Goal: Task Accomplishment & Management: Use online tool/utility

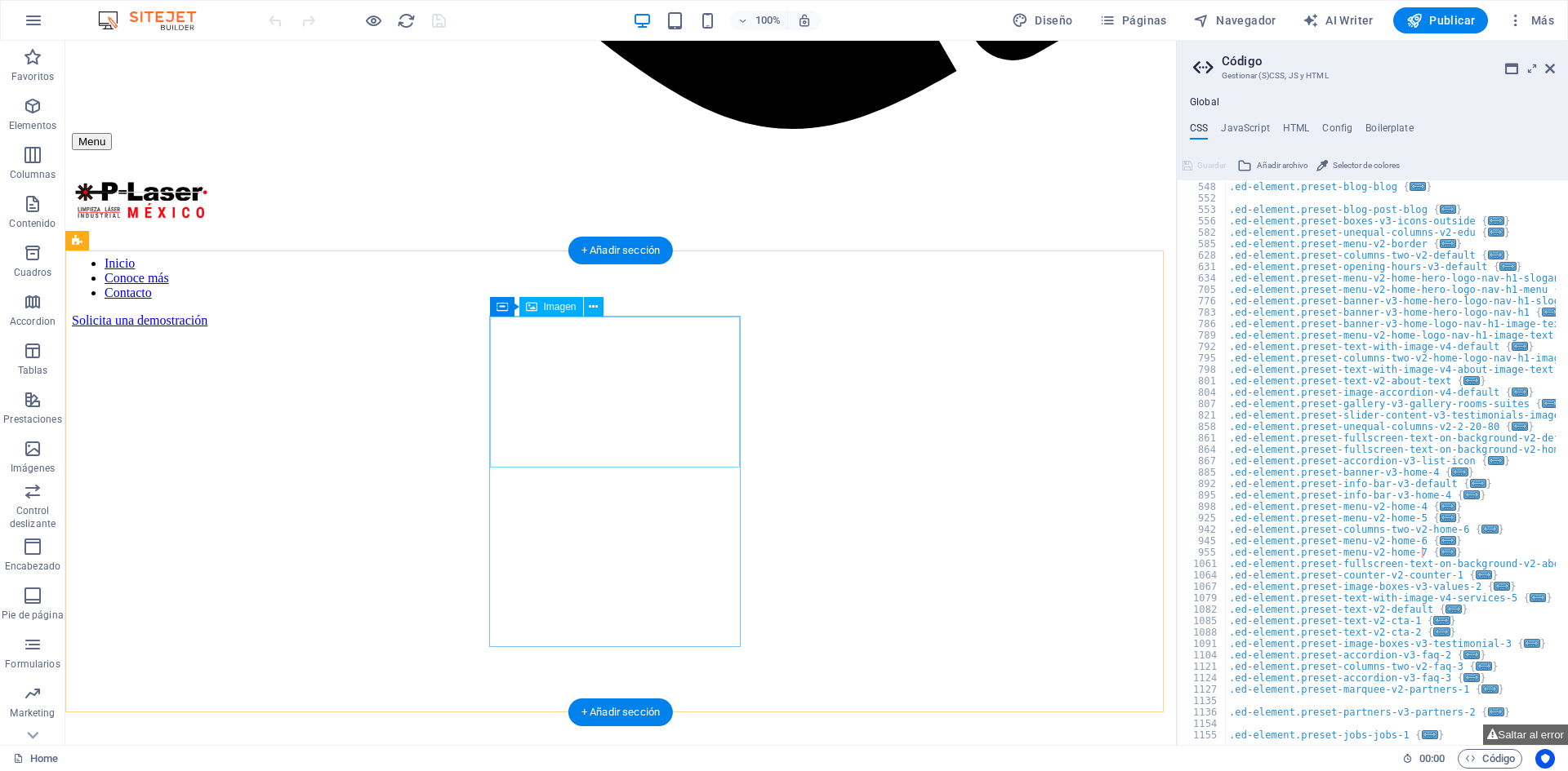
scroll to position [1371, 0]
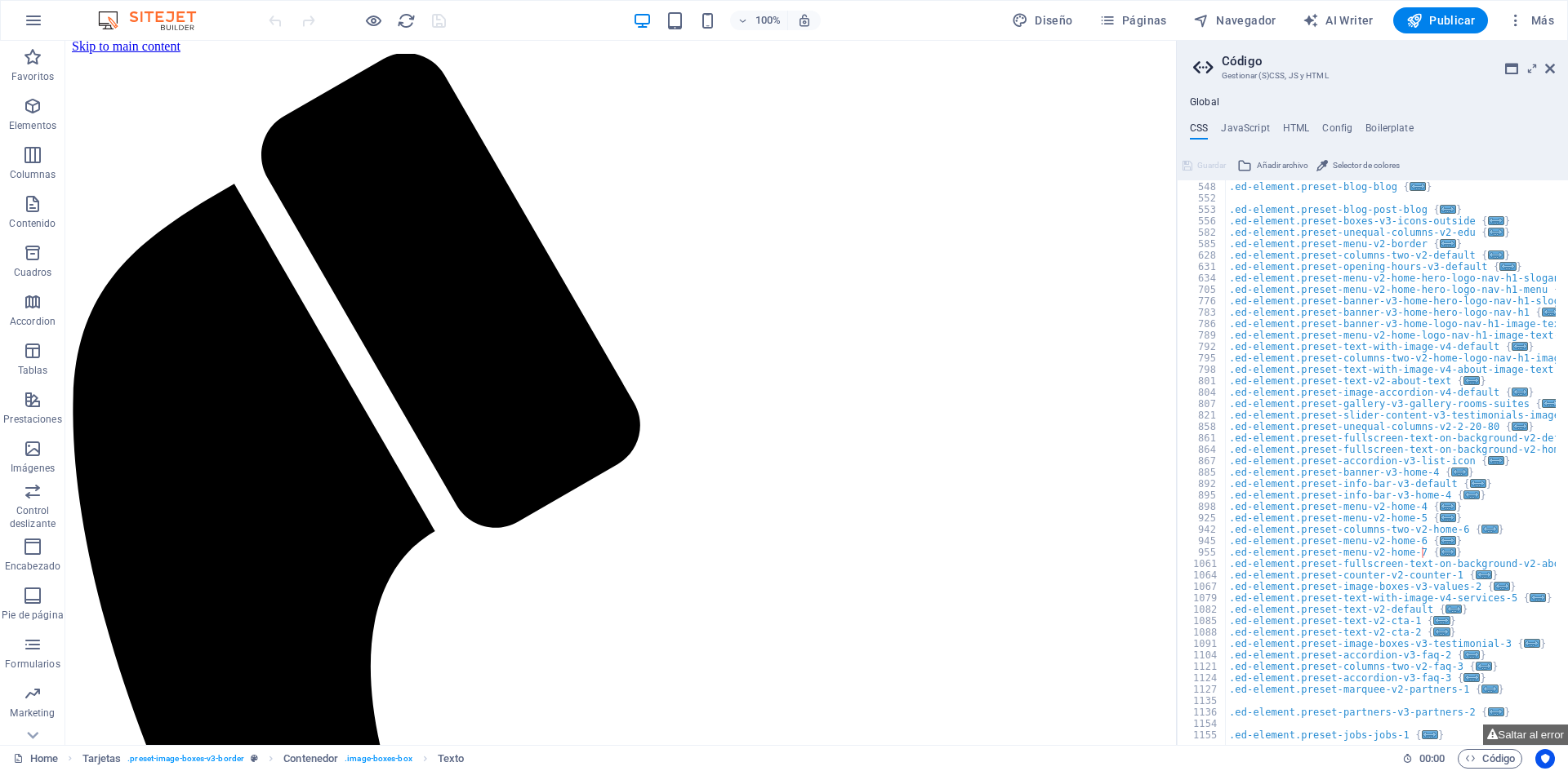
scroll to position [0, 0]
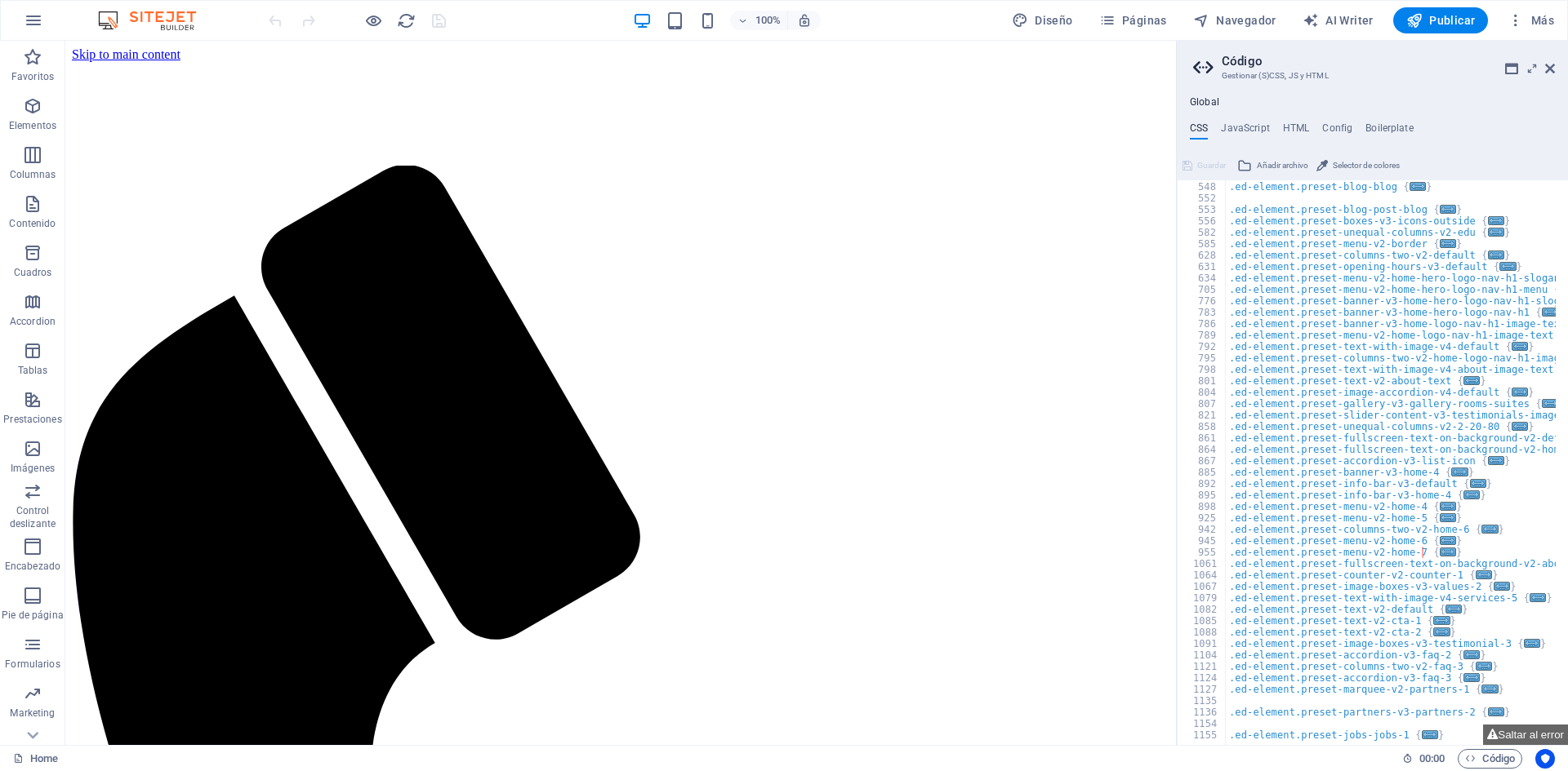
click at [1555, 71] on aside "Código Gestionar (S)CSS, JS y HTML Global CSS JavaScript HTML Config Boilerplat…" at bounding box center [1371, 393] width 392 height 705
click at [1551, 68] on icon at bounding box center [1549, 68] width 10 height 13
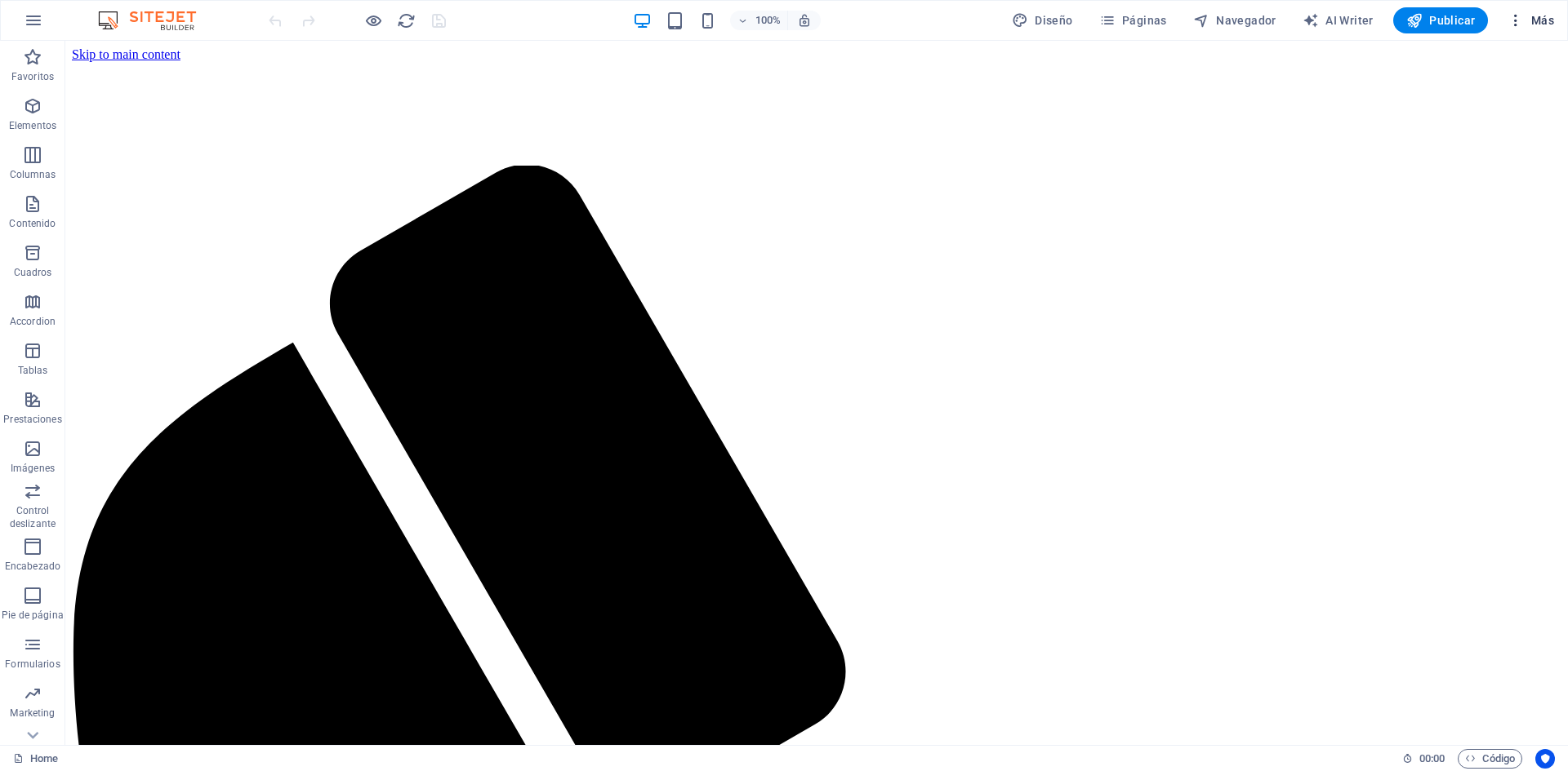
click at [1535, 20] on span "Más" at bounding box center [1530, 20] width 47 height 17
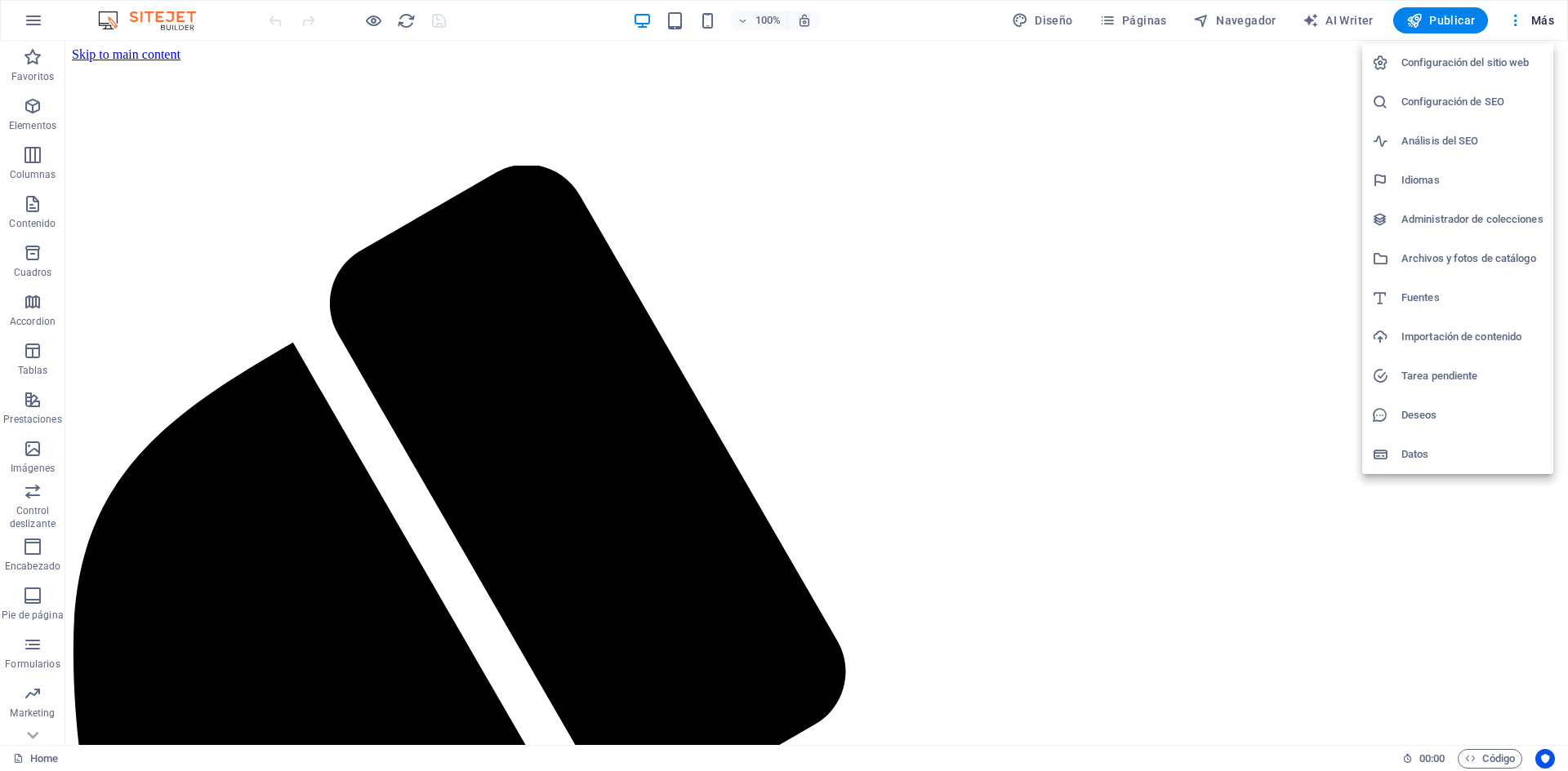
click at [1115, 22] on div at bounding box center [784, 386] width 1568 height 771
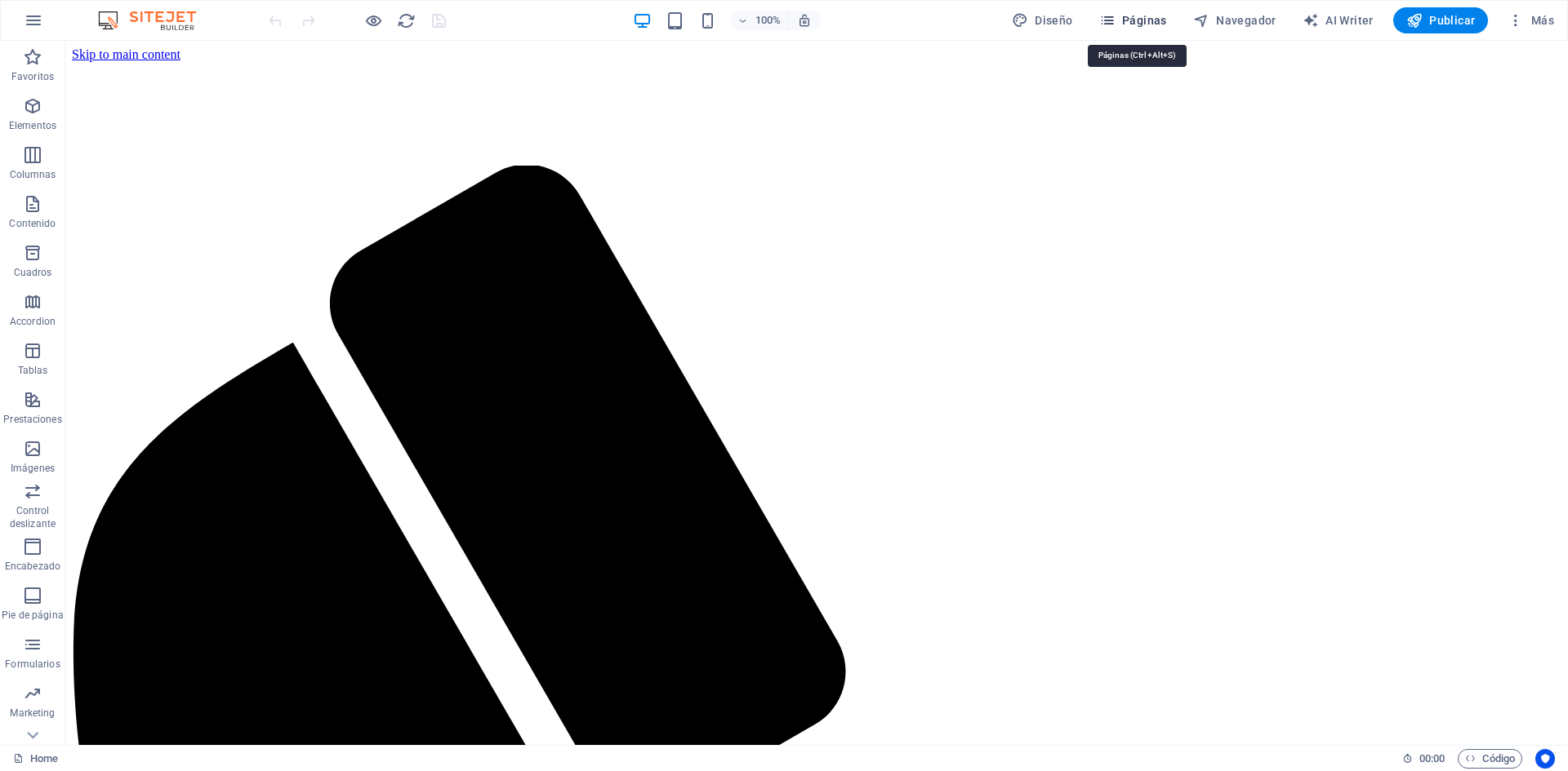
click at [1114, 19] on icon "button" at bounding box center [1107, 20] width 17 height 17
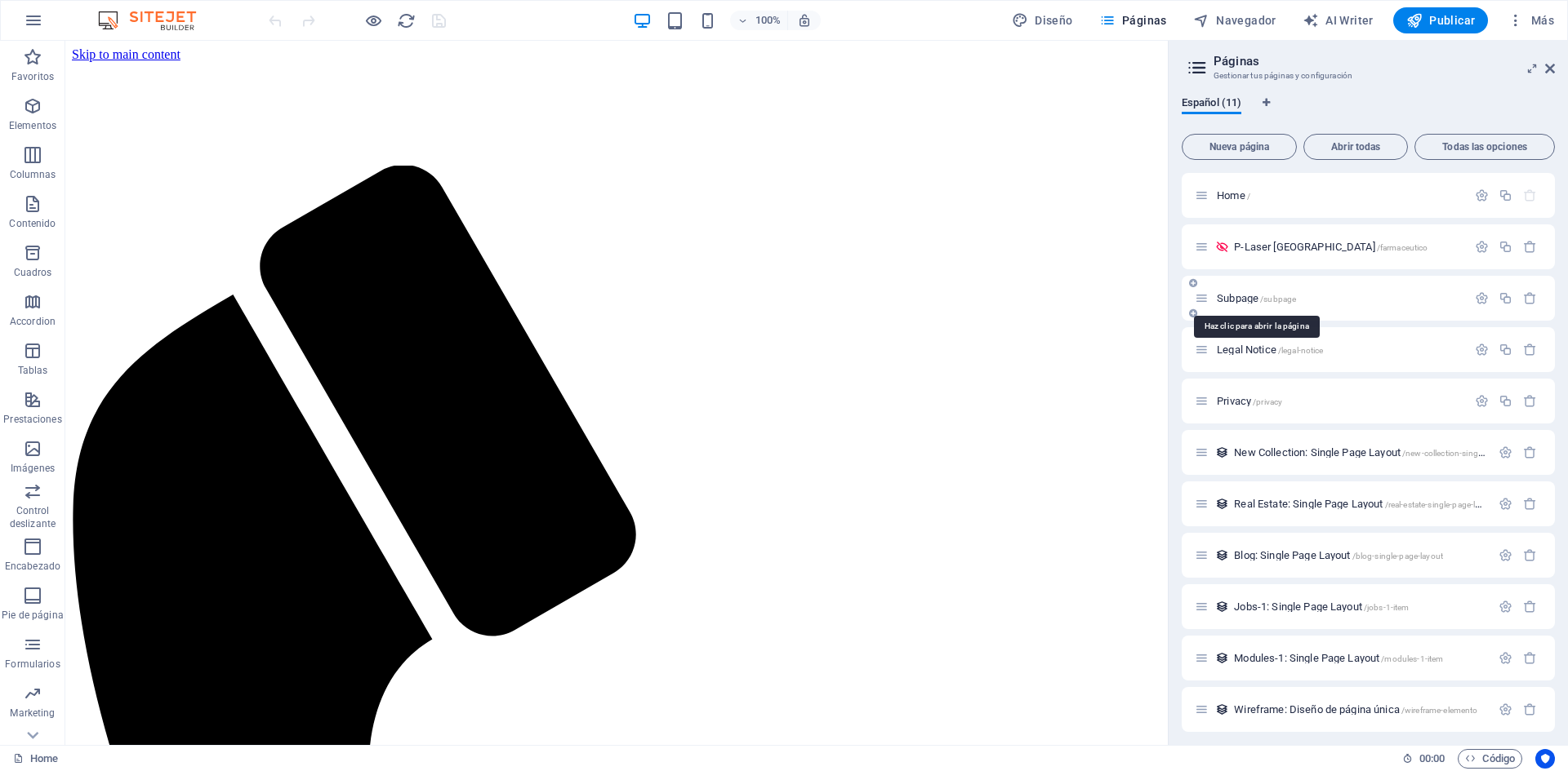
click at [1250, 295] on span "Subpage /subpage" at bounding box center [1257, 298] width 79 height 12
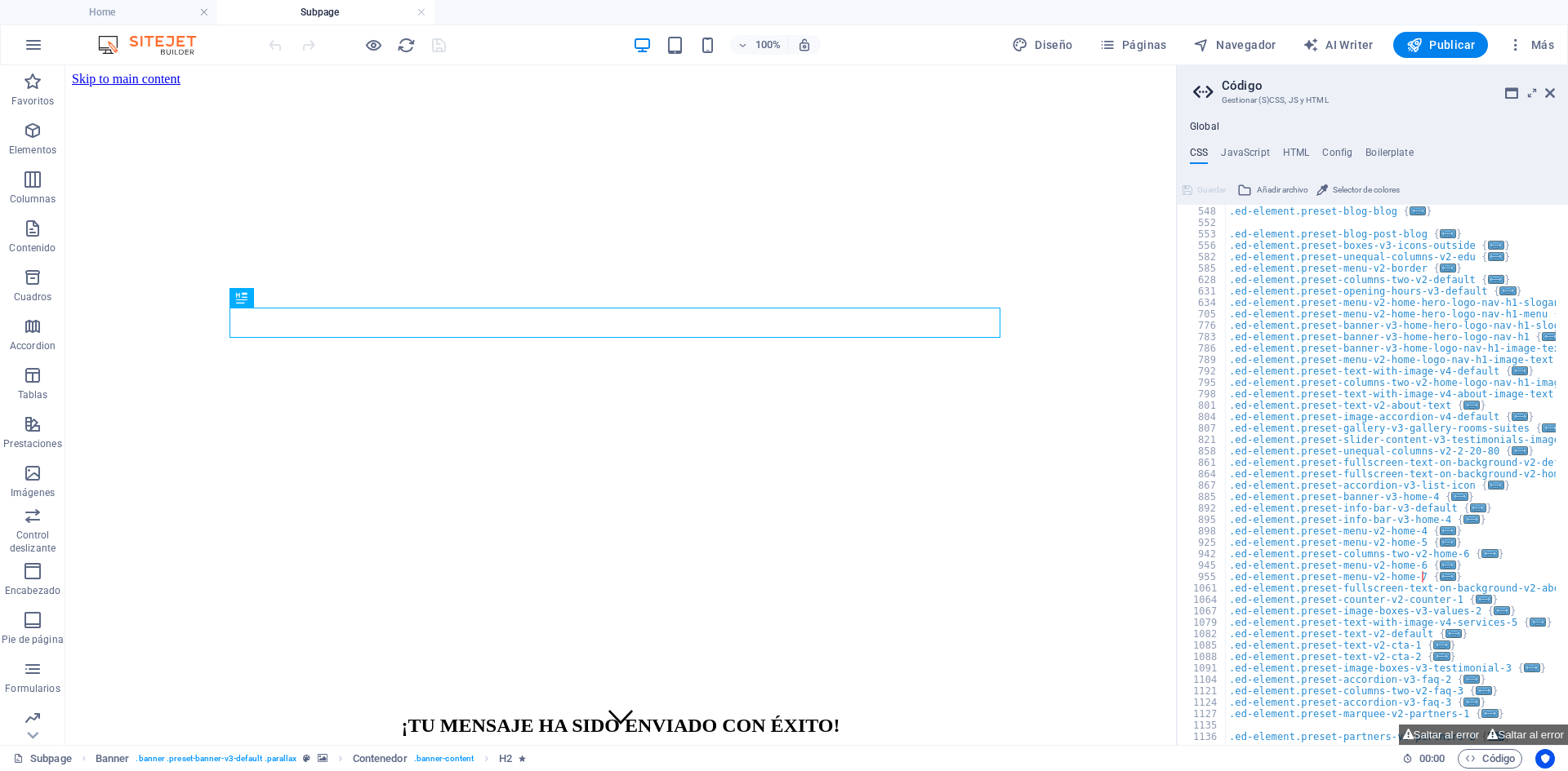
click at [1556, 94] on aside "Código Gestionar (S)CSS, JS y HTML Global CSS JavaScript HTML Config Boilerplat…" at bounding box center [1371, 405] width 392 height 680
click at [1548, 92] on icon at bounding box center [1549, 93] width 10 height 13
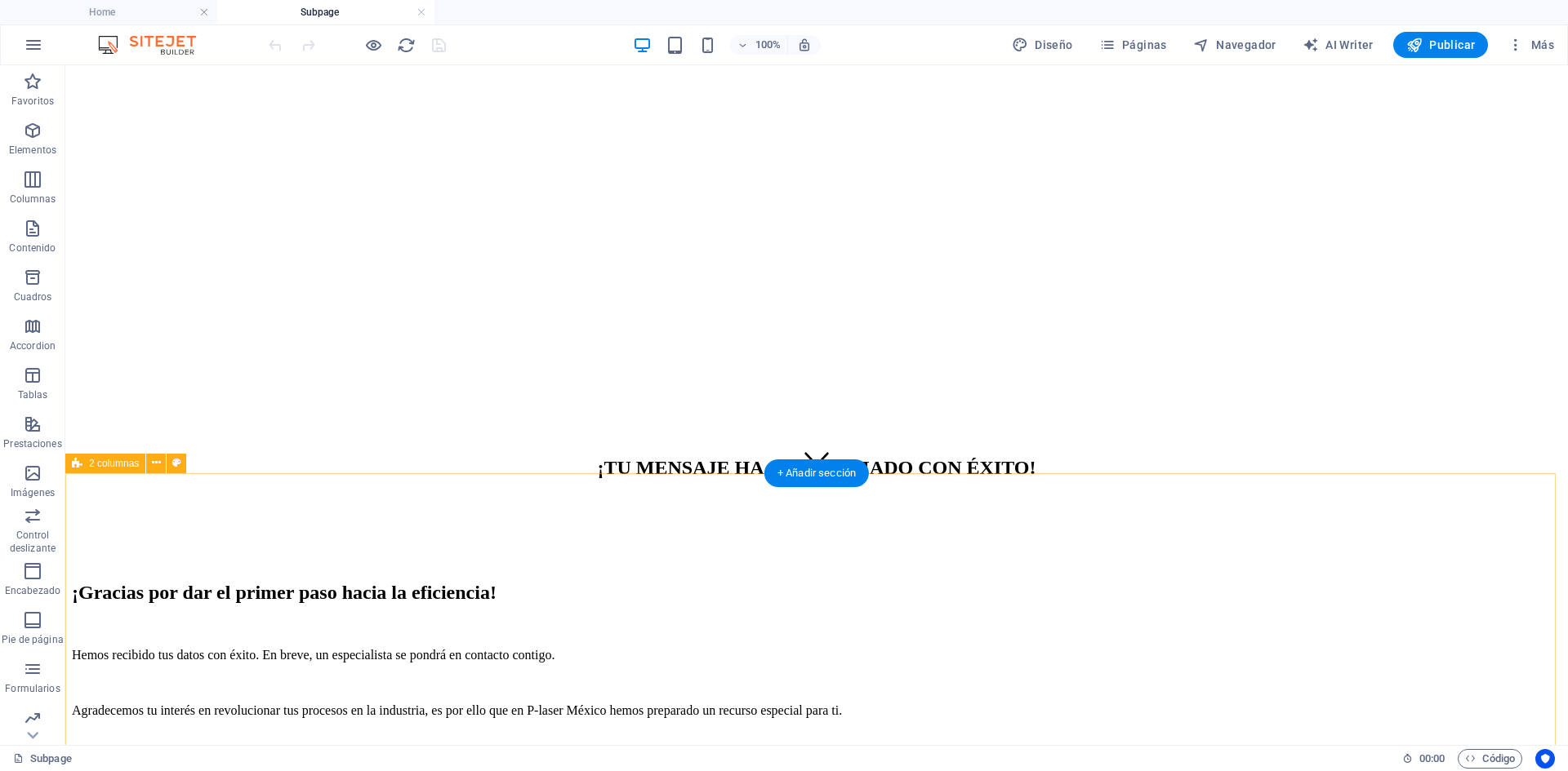
scroll to position [326, 0]
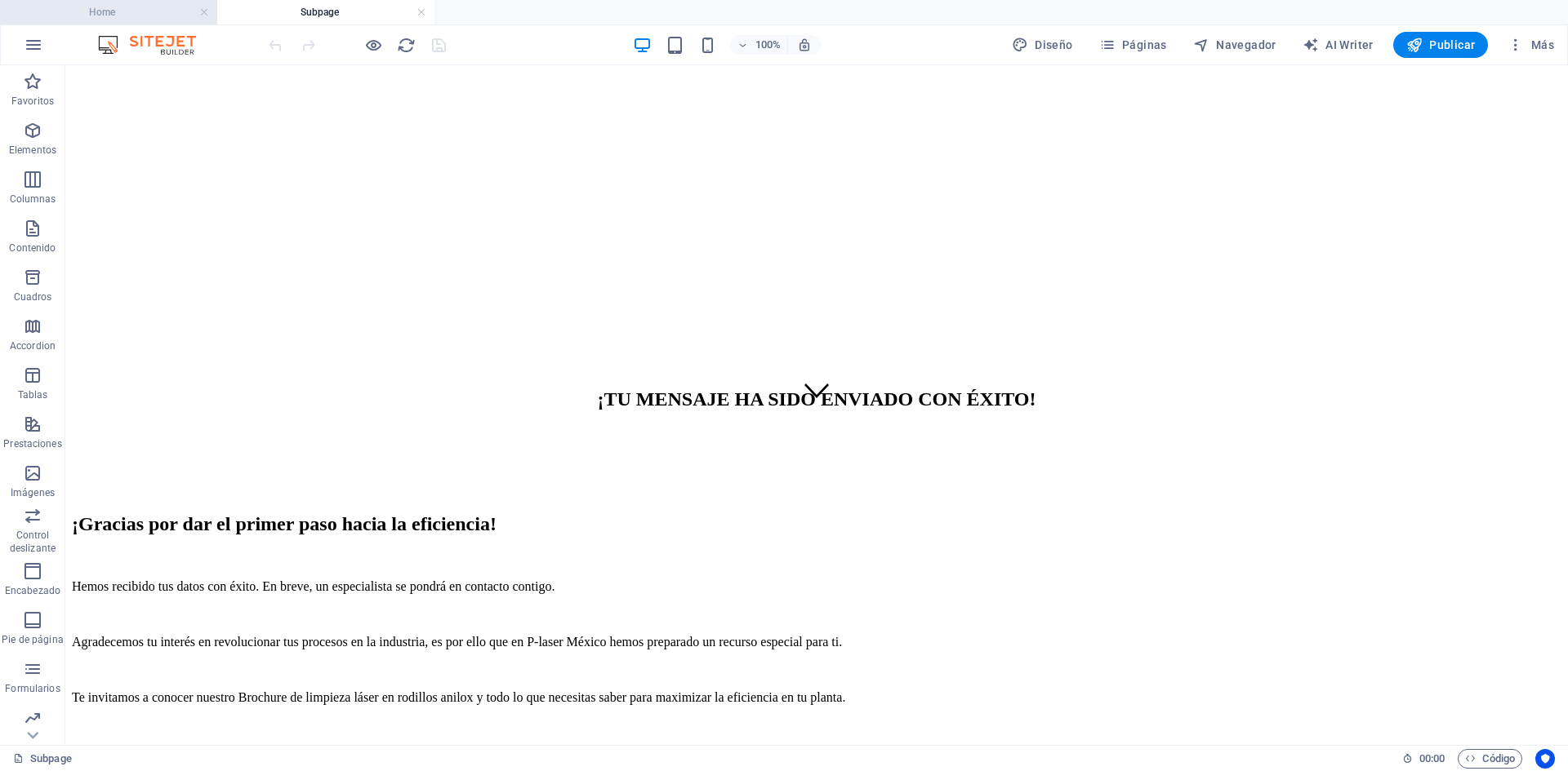
click at [150, 5] on h4 "Home" at bounding box center [109, 12] width 217 height 18
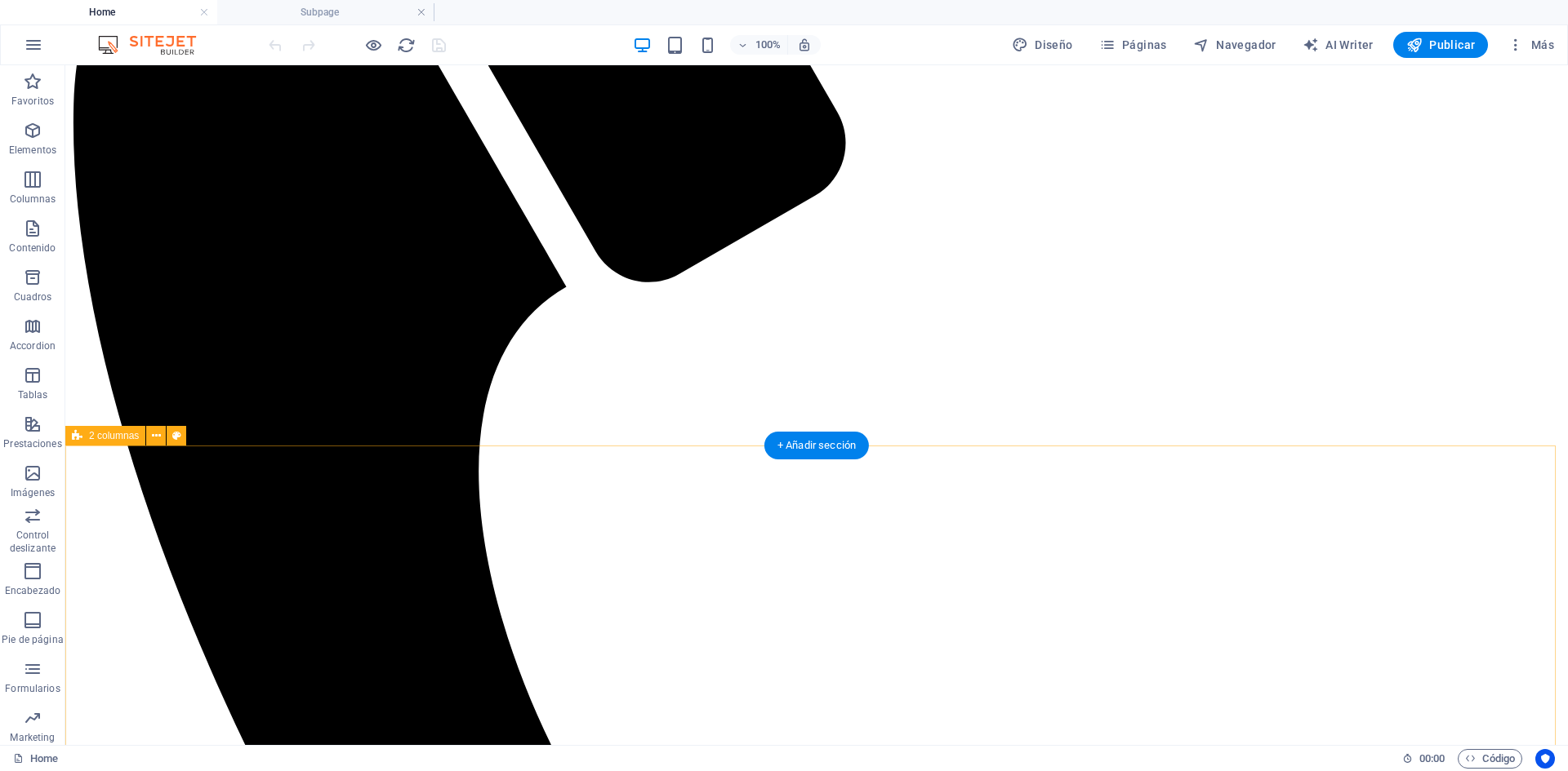
scroll to position [408, 0]
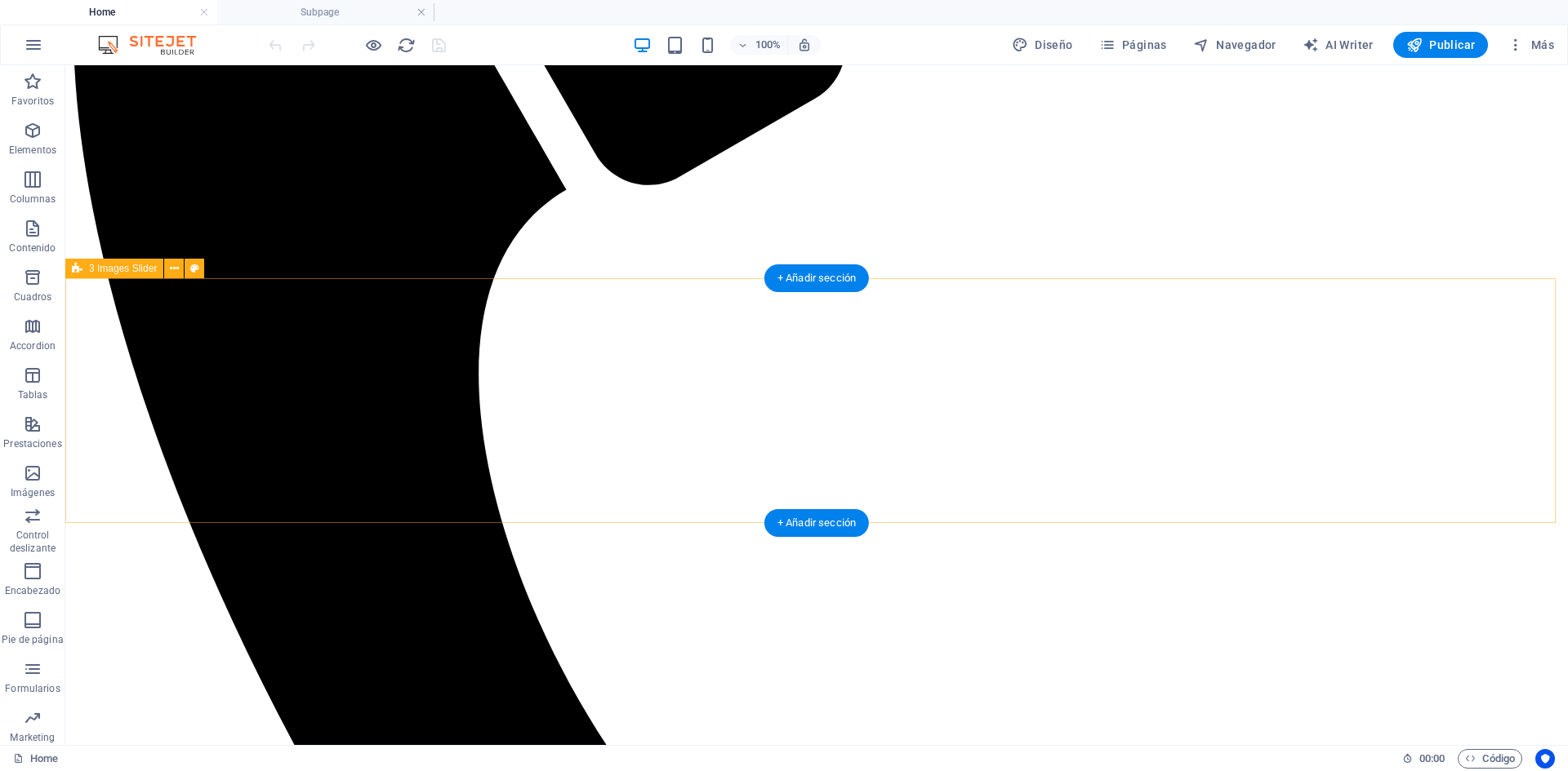
scroll to position [391, 0]
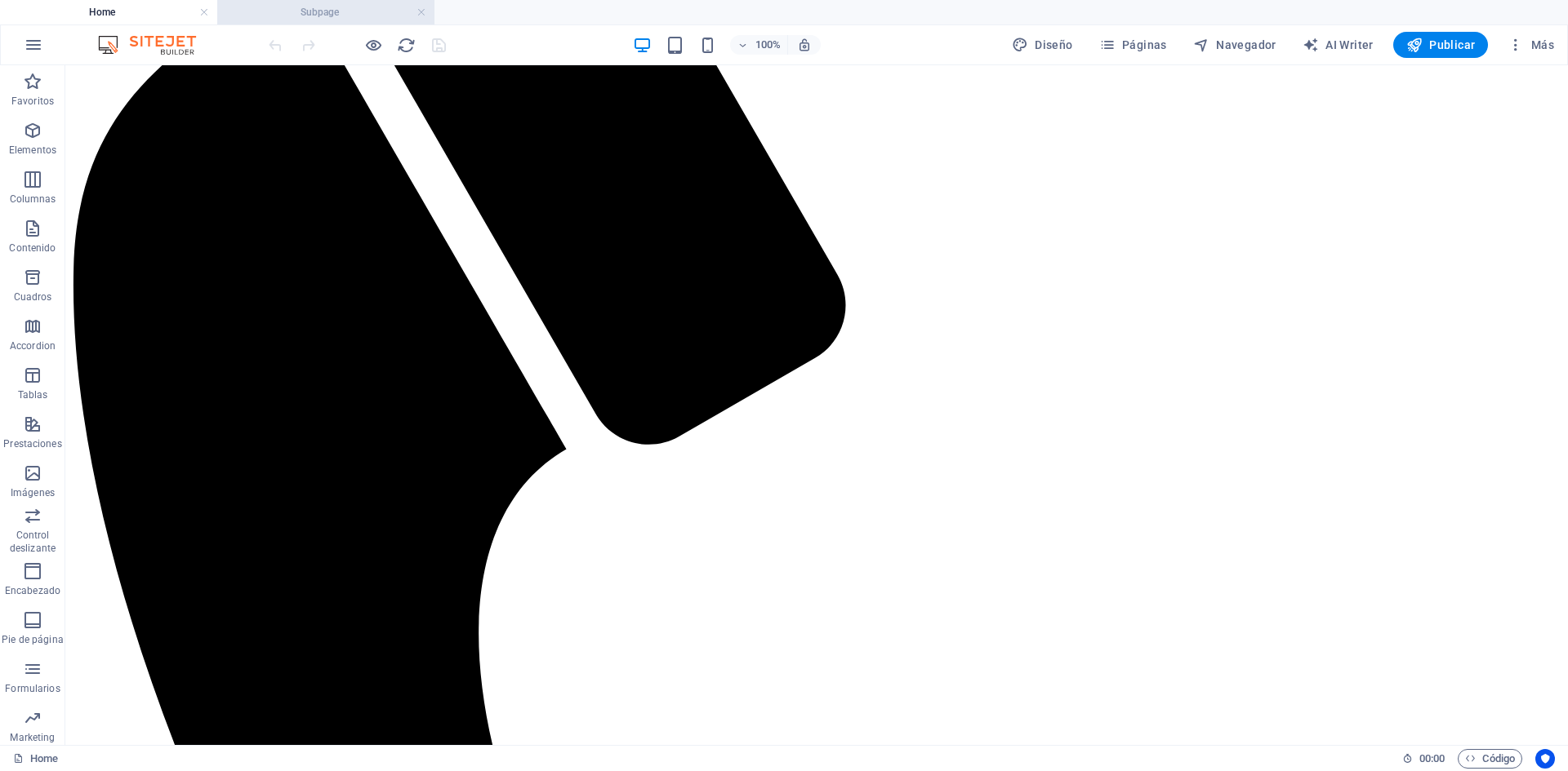
click at [259, 5] on h4 "Subpage" at bounding box center [326, 12] width 217 height 18
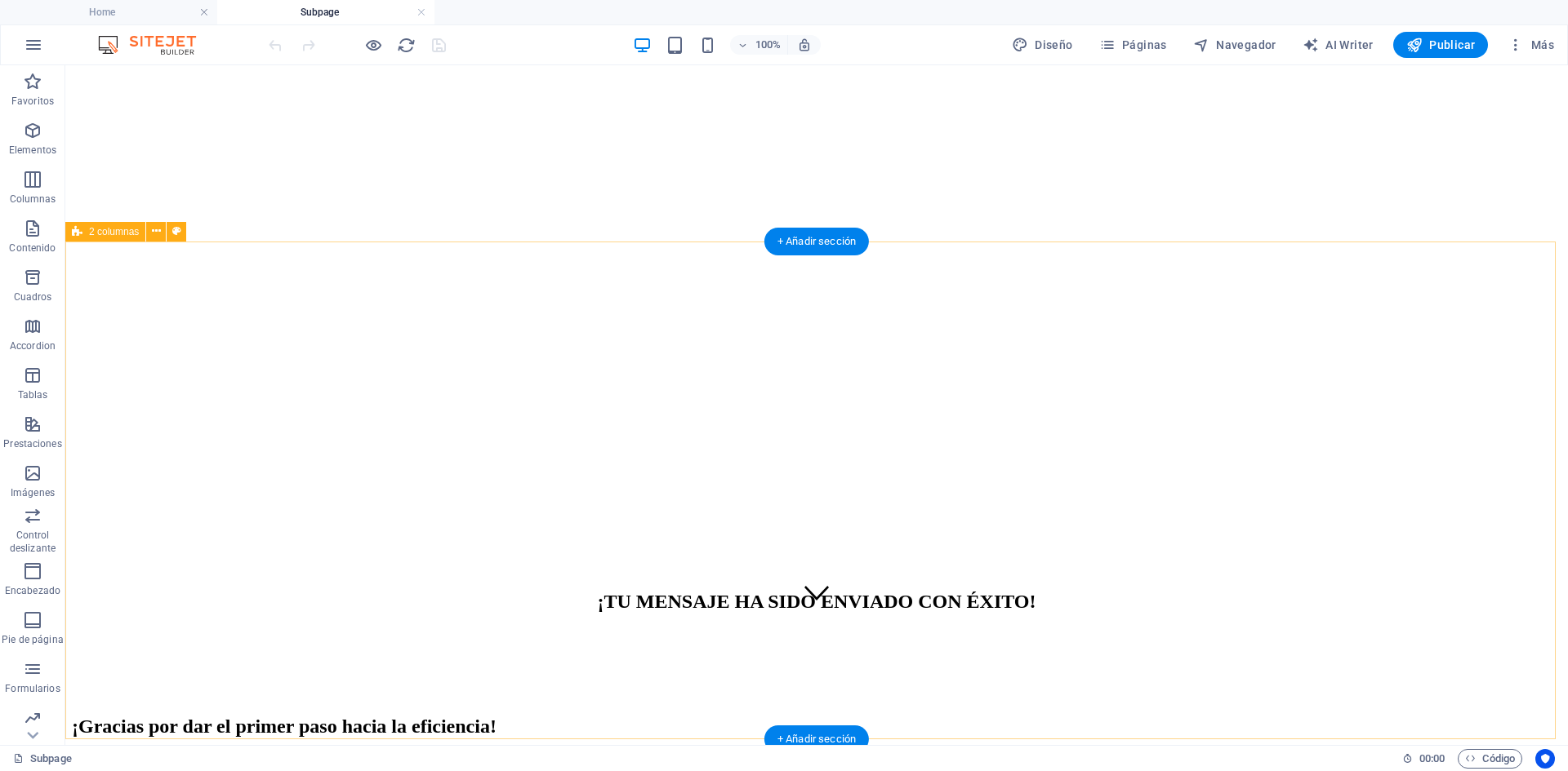
scroll to position [0, 0]
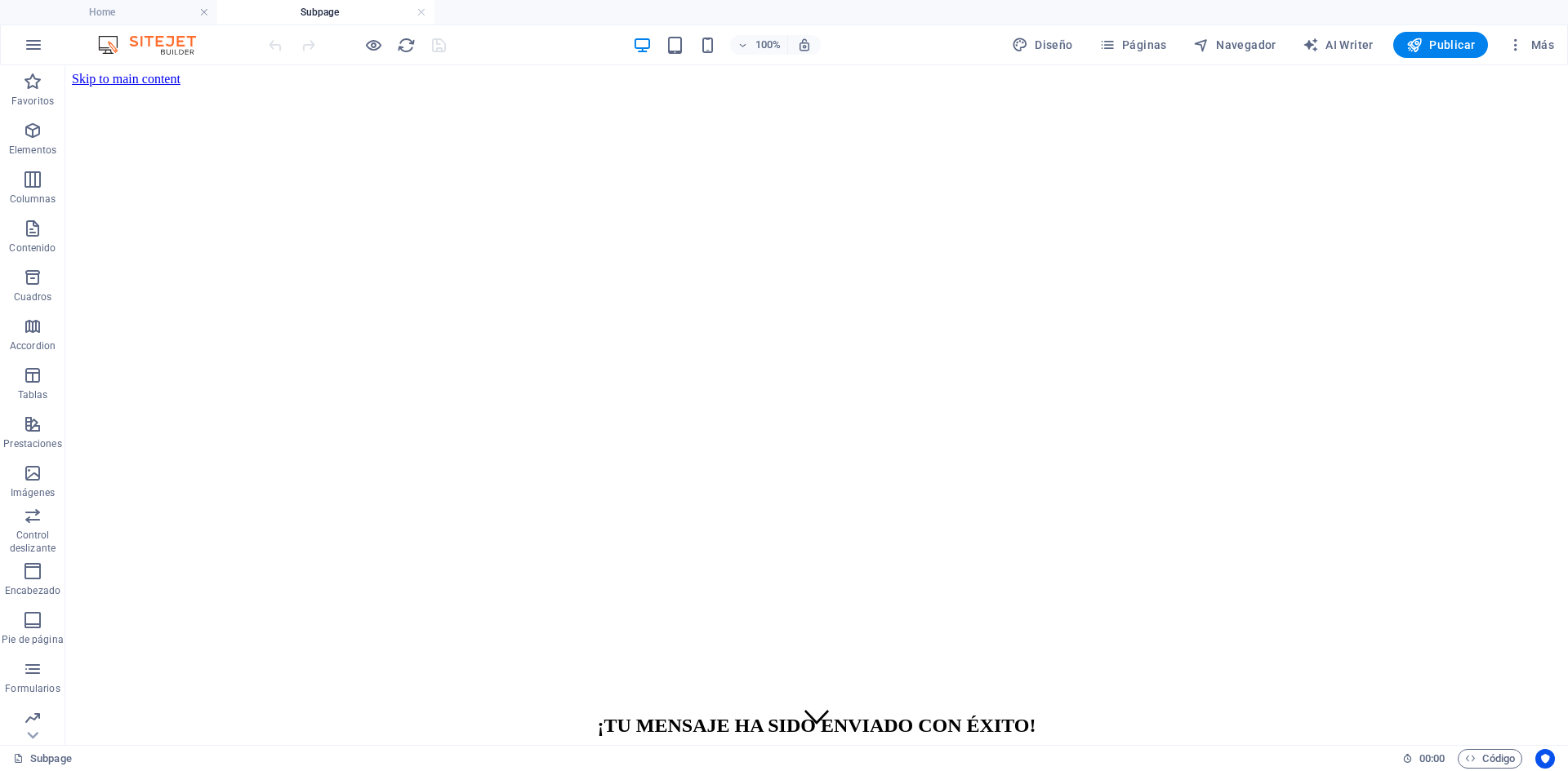
drag, startPoint x: 147, startPoint y: 6, endPoint x: 187, endPoint y: 45, distance: 55.9
click at [84, 13] on h4 "Home" at bounding box center [109, 12] width 217 height 18
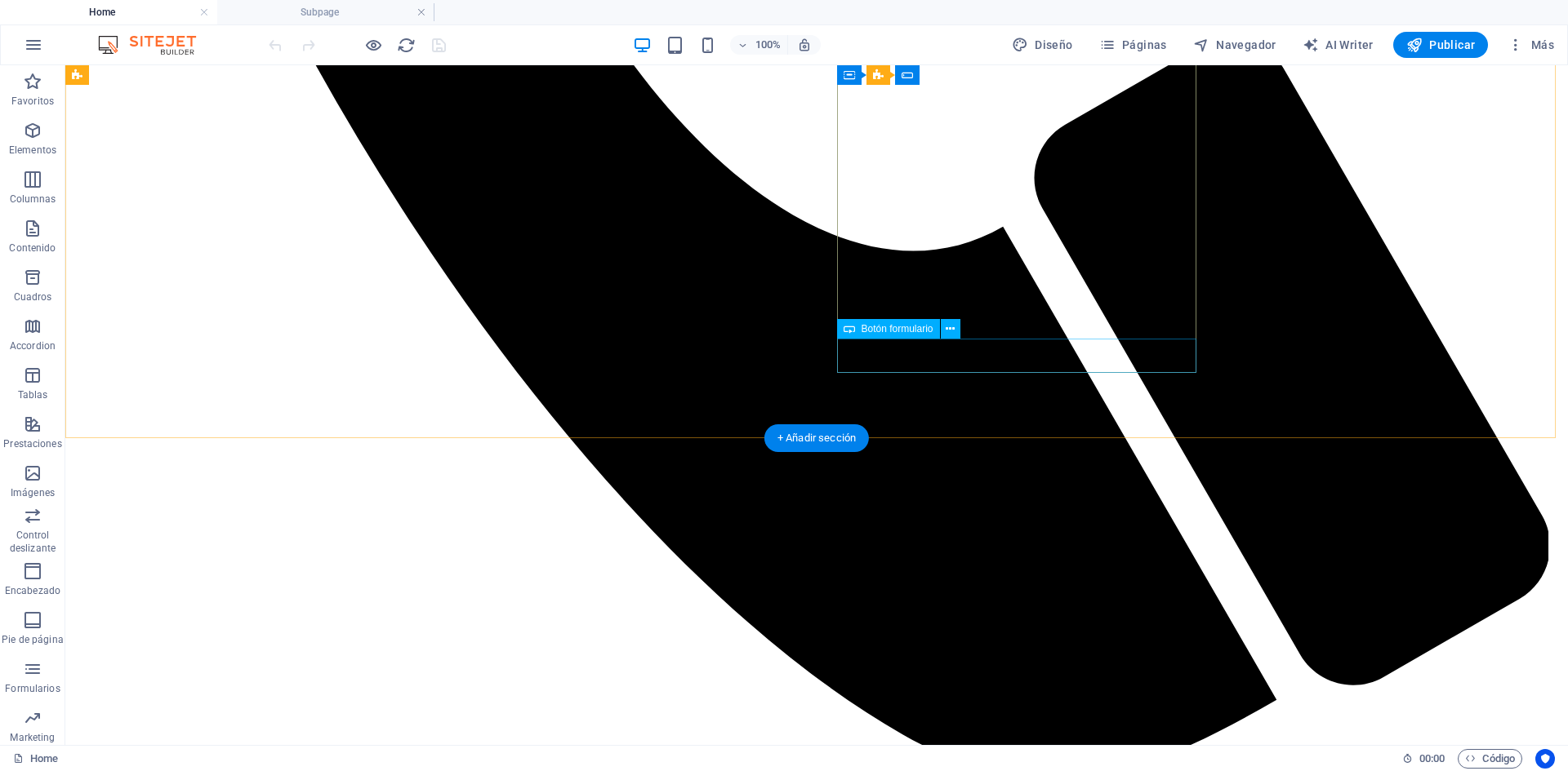
scroll to position [1388, 0]
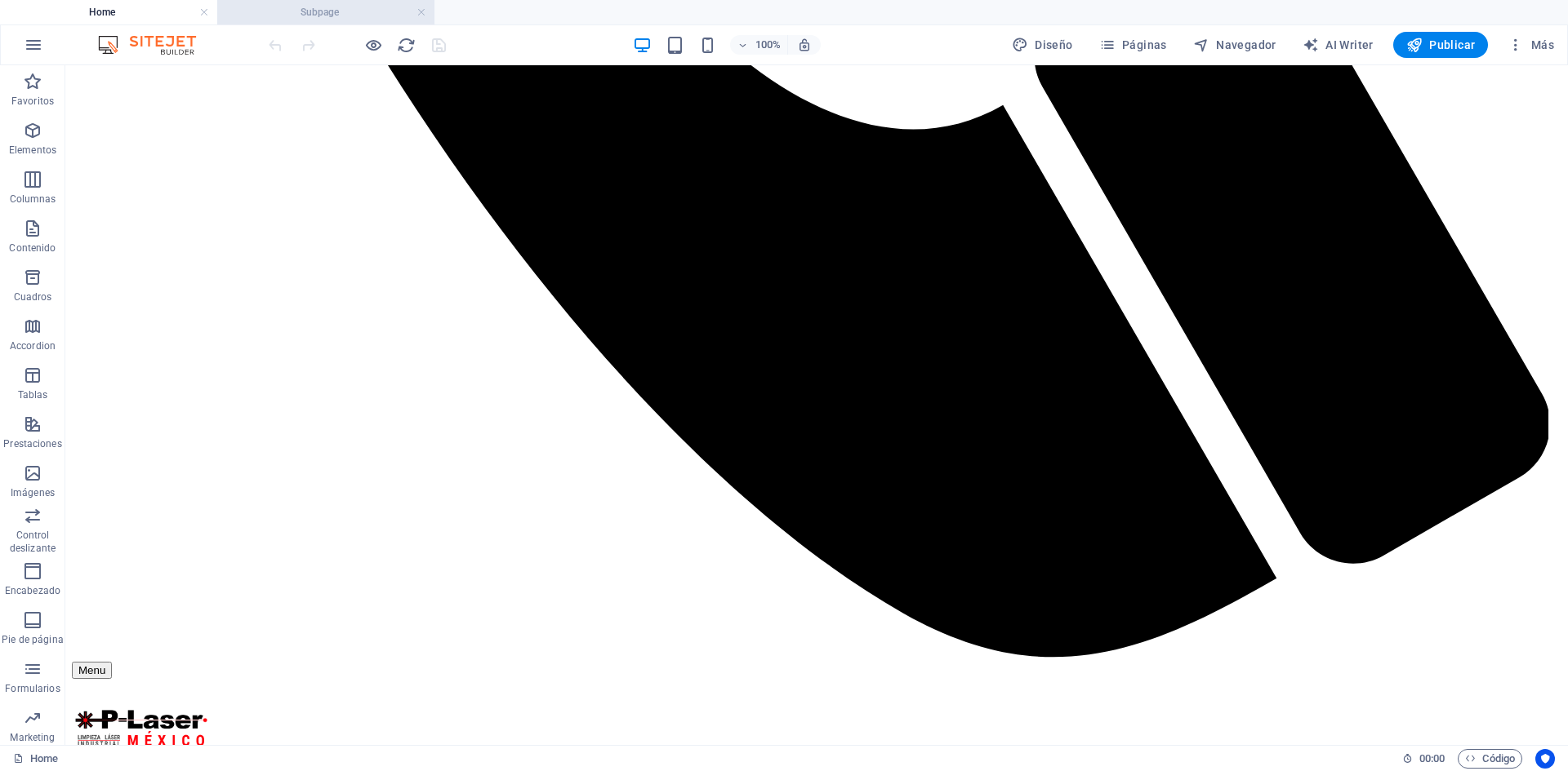
click at [331, 5] on h4 "Subpage" at bounding box center [326, 12] width 217 height 18
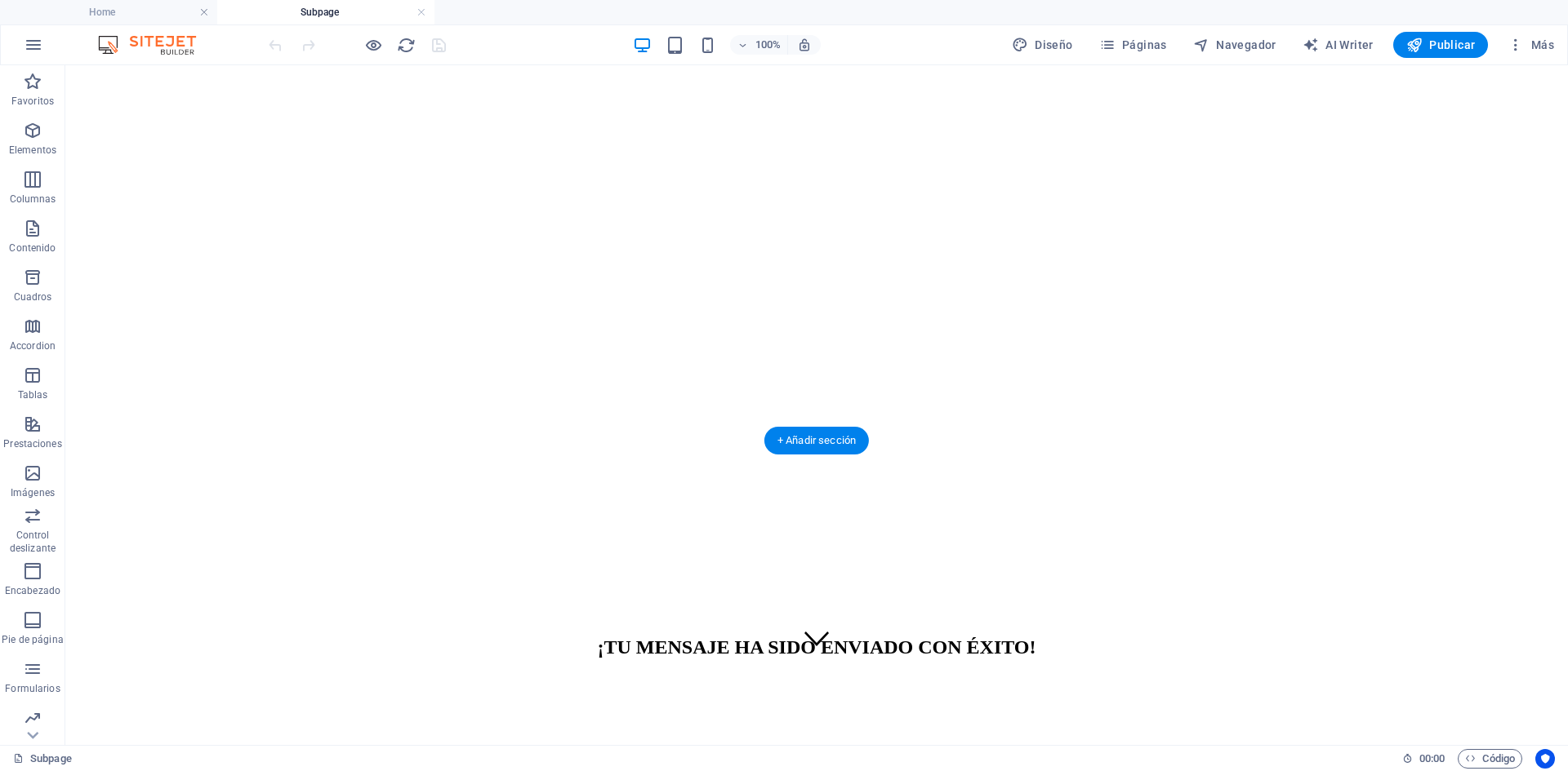
scroll to position [163, 0]
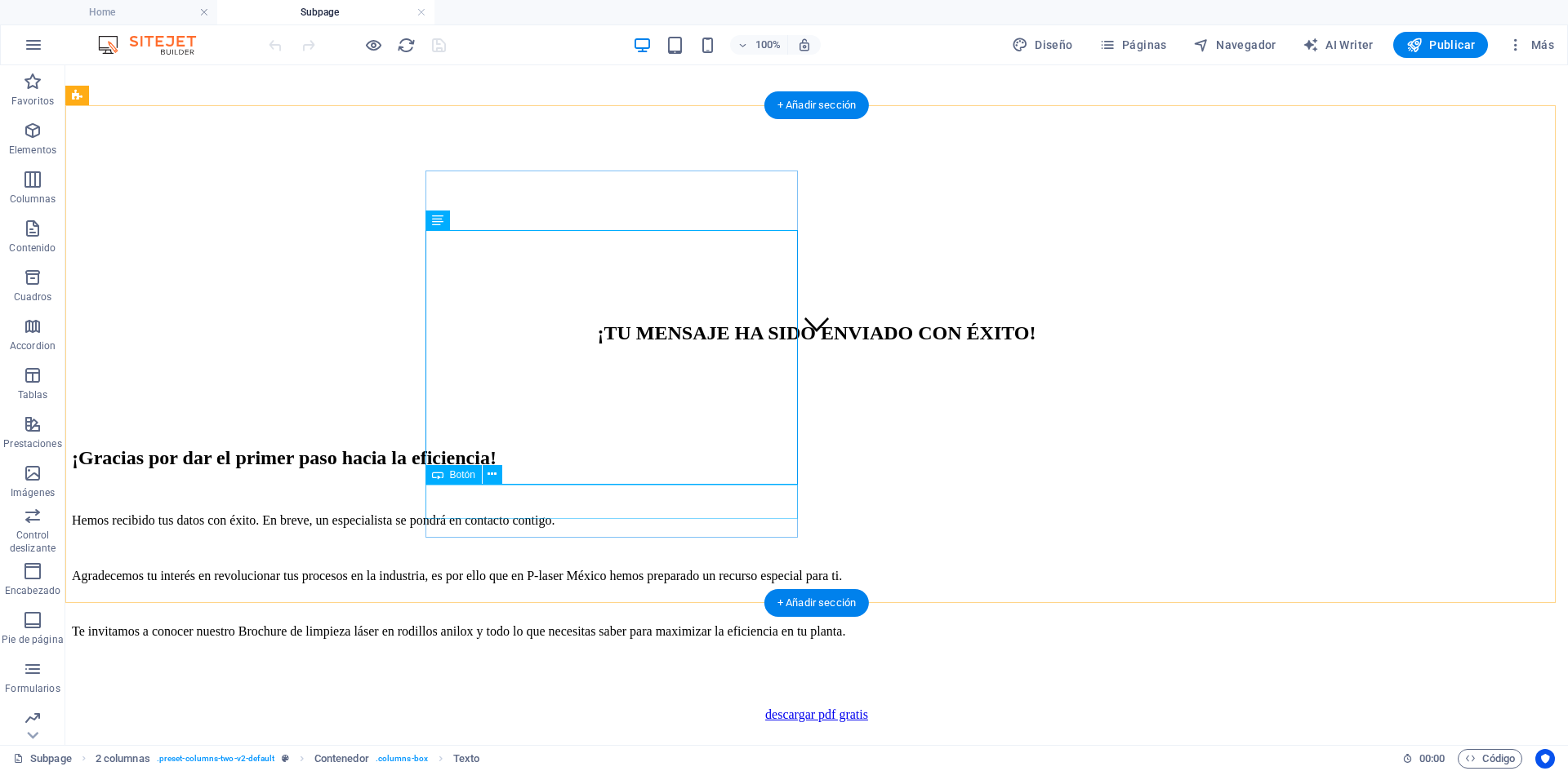
scroll to position [393, 0]
click at [683, 707] on div "descargar pdf gratis" at bounding box center [816, 714] width 1489 height 15
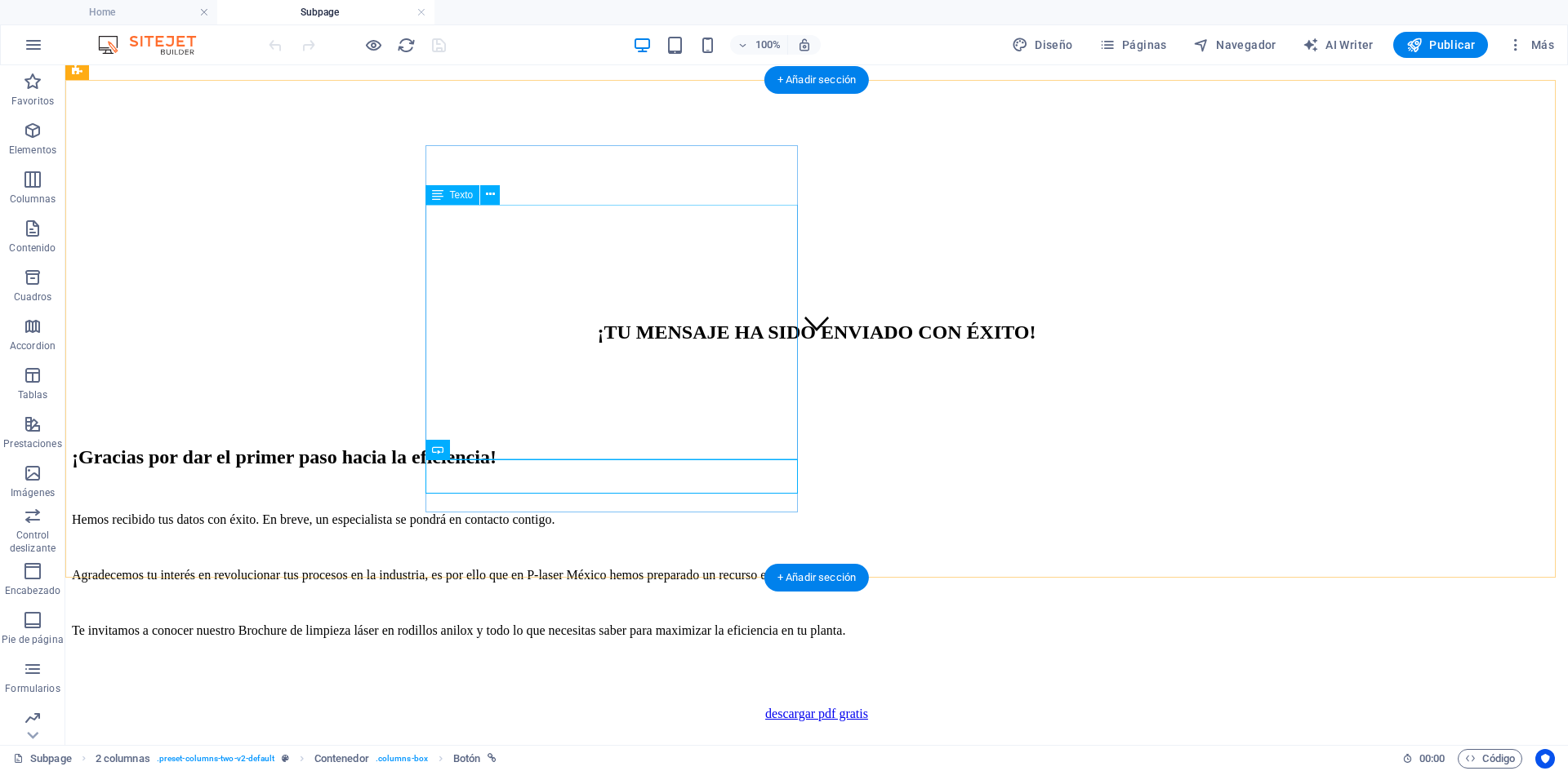
click at [677, 485] on div "Hemos recibido tus datos con éxito. En breve, un especialista se pondrá en cont…" at bounding box center [816, 589] width 1489 height 209
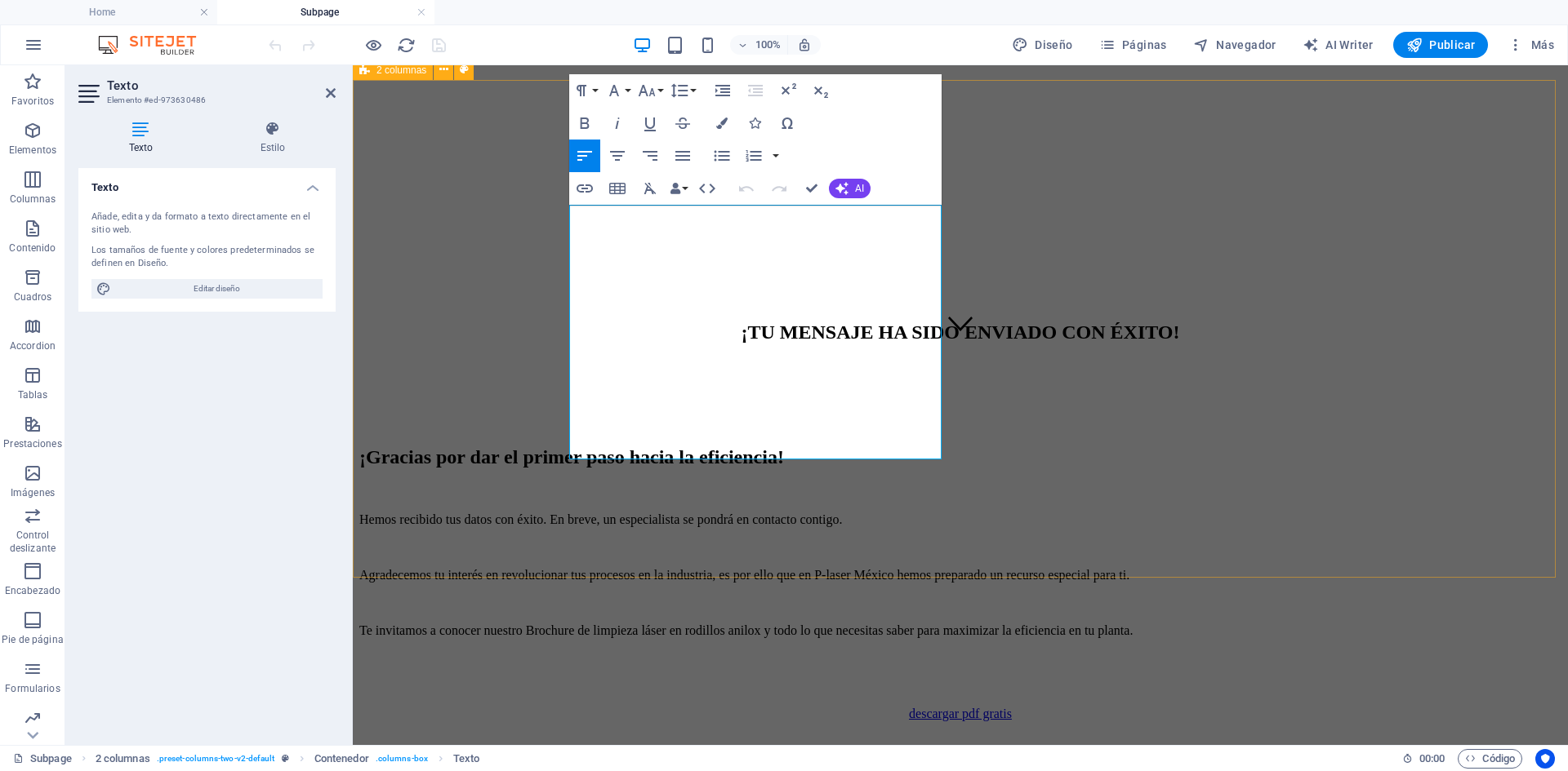
click at [1039, 513] on div "¡Gracias por dar el primer paso hacia la eficiencia! Hemos recibido tus datos c…" at bounding box center [960, 769] width 1202 height 646
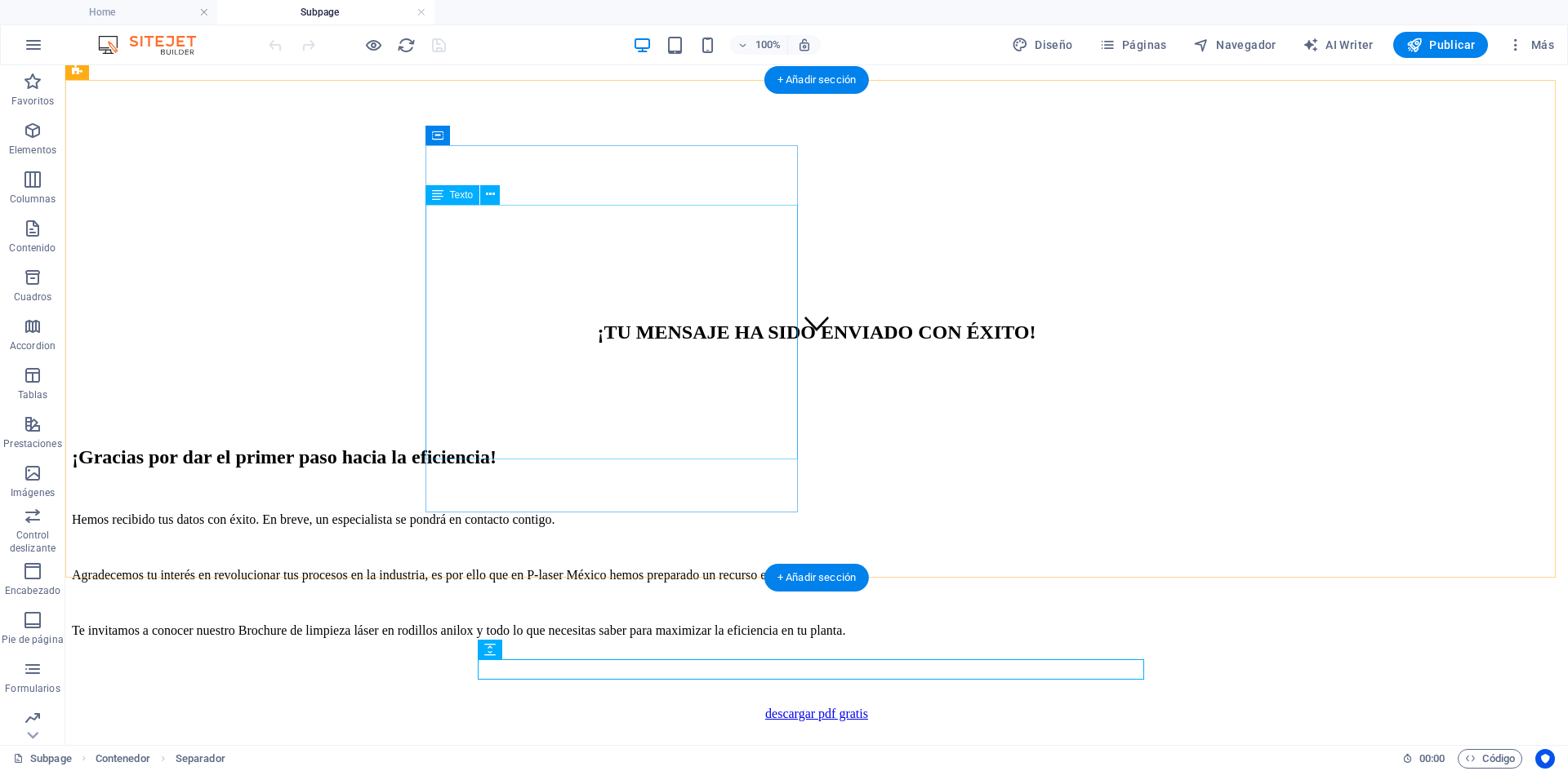
click at [558, 485] on div "Hemos recibido tus datos con éxito. En breve, un especialista se pondrá en cont…" at bounding box center [816, 589] width 1489 height 209
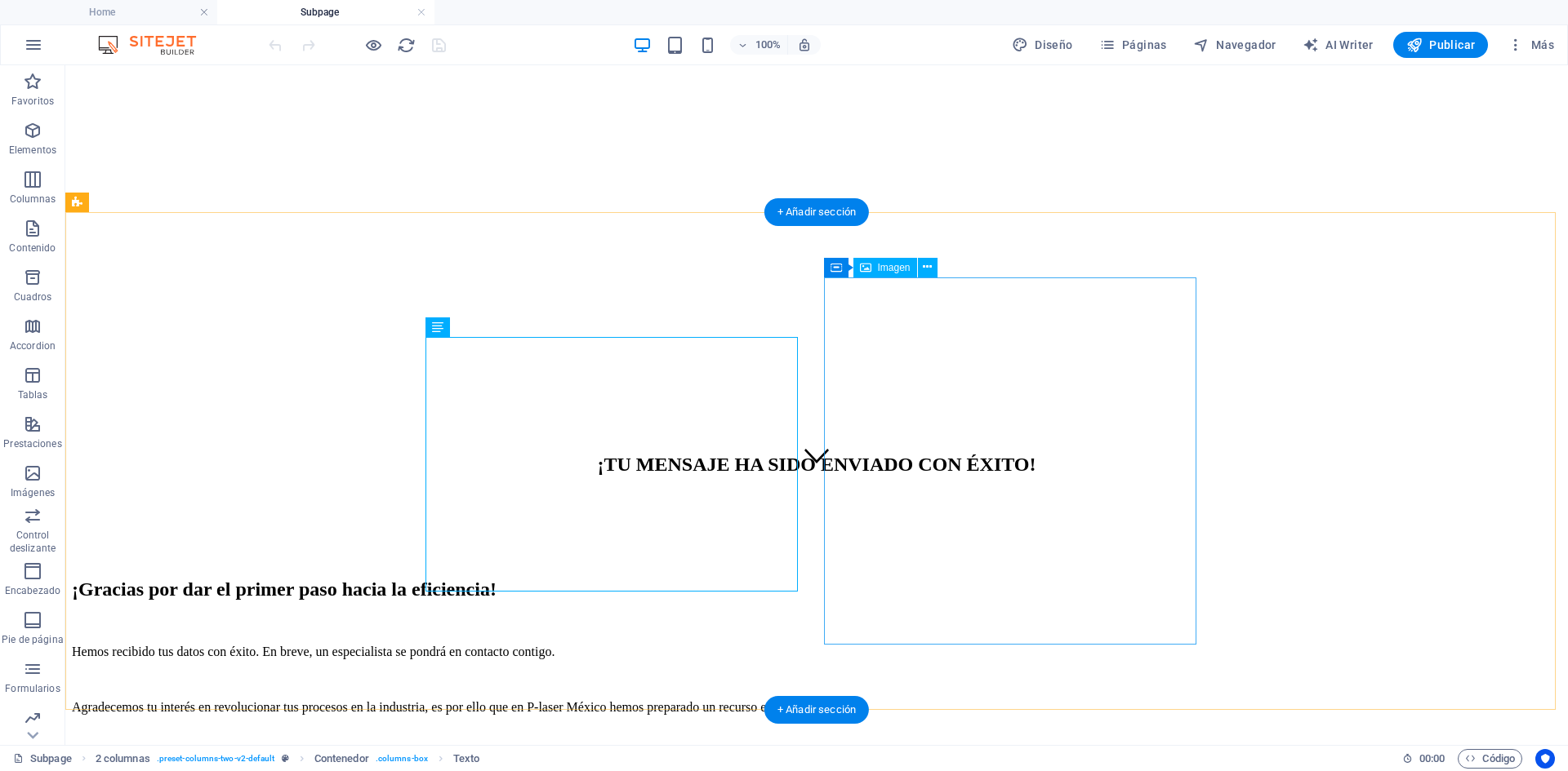
scroll to position [67, 0]
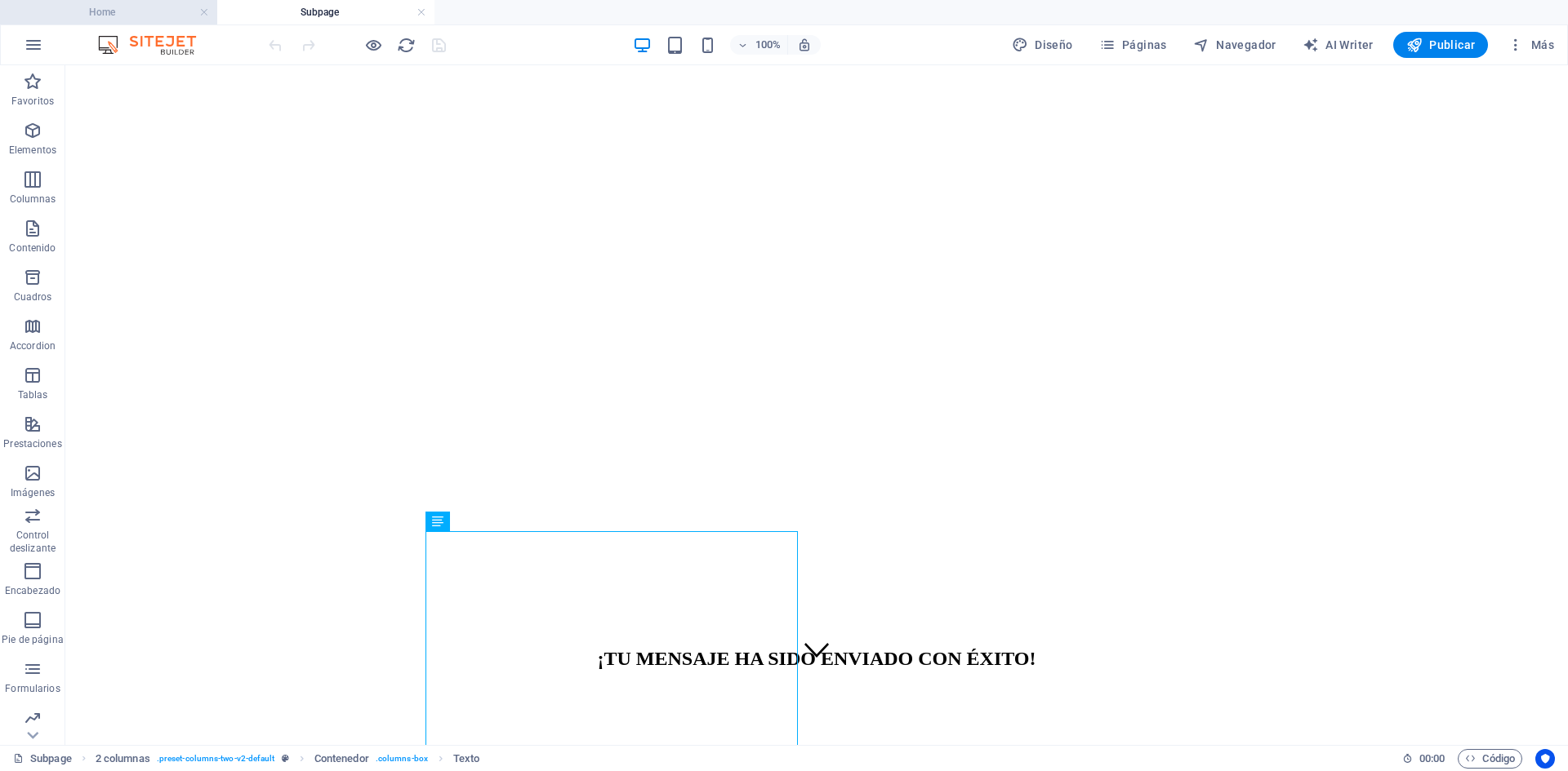
click at [110, 22] on li "Home" at bounding box center [109, 12] width 217 height 25
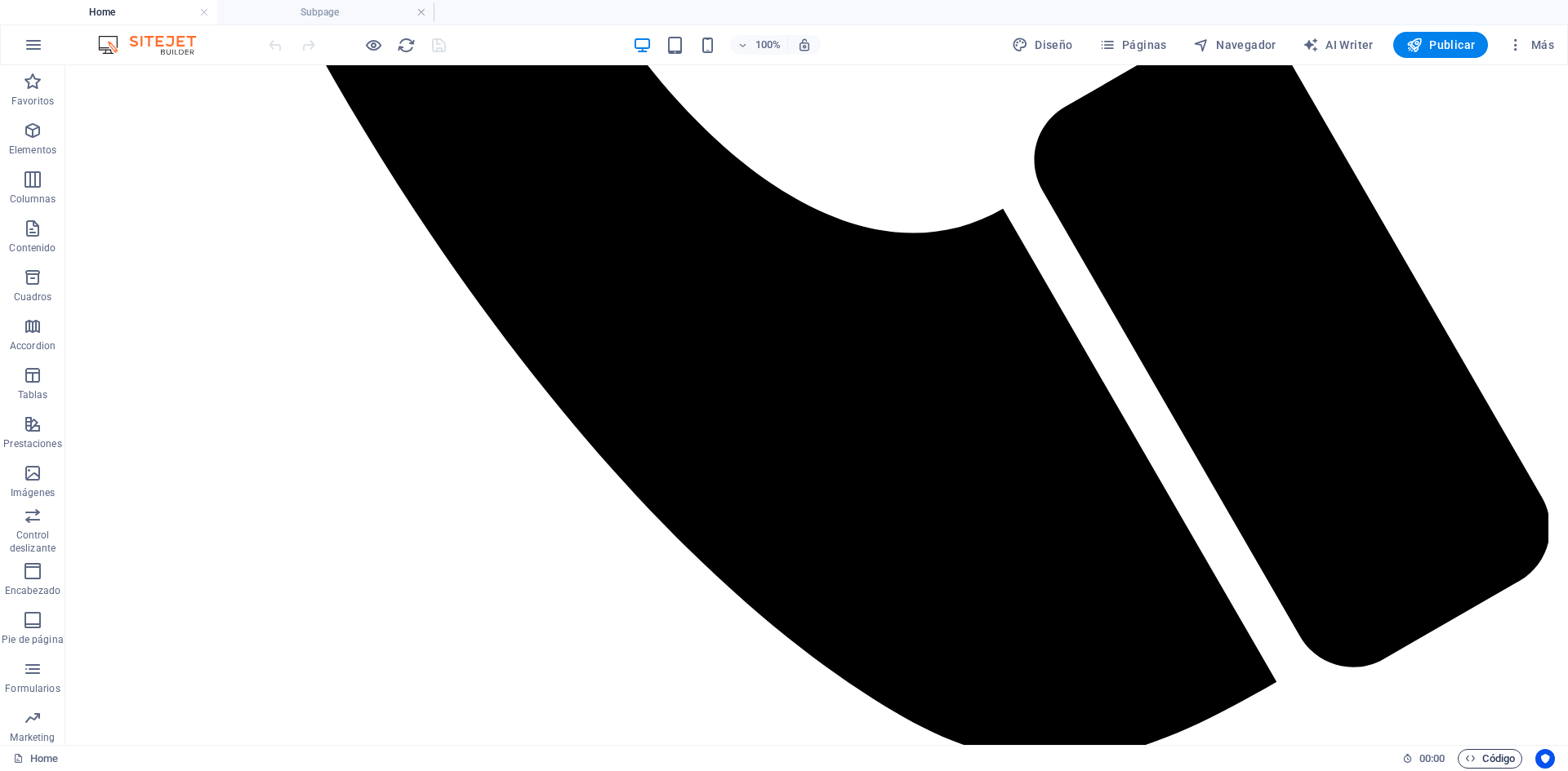
click at [1484, 760] on span "Código" at bounding box center [1489, 759] width 49 height 19
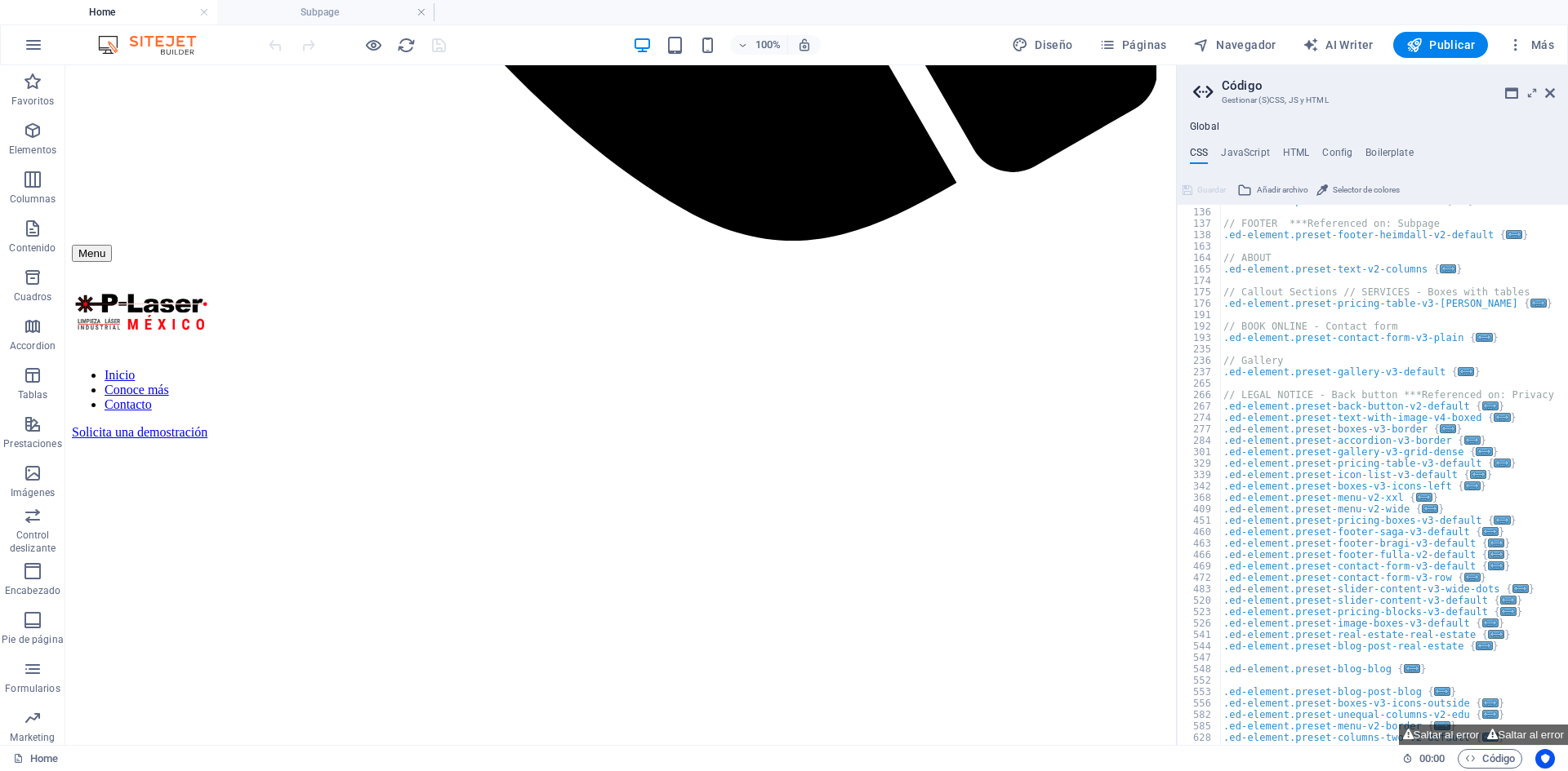
scroll to position [147, 0]
click at [1514, 462] on div ".ed-element.preset-banner-v3-default { ... } // FOOTER ***Referenced on: Subpag…" at bounding box center [1555, 470] width 671 height 551
type textarea "}"
click at [1513, 341] on div ".ed-element.preset-banner-v3-default { ... } // FOOTER ***Referenced on: Subpag…" at bounding box center [1555, 470] width 671 height 551
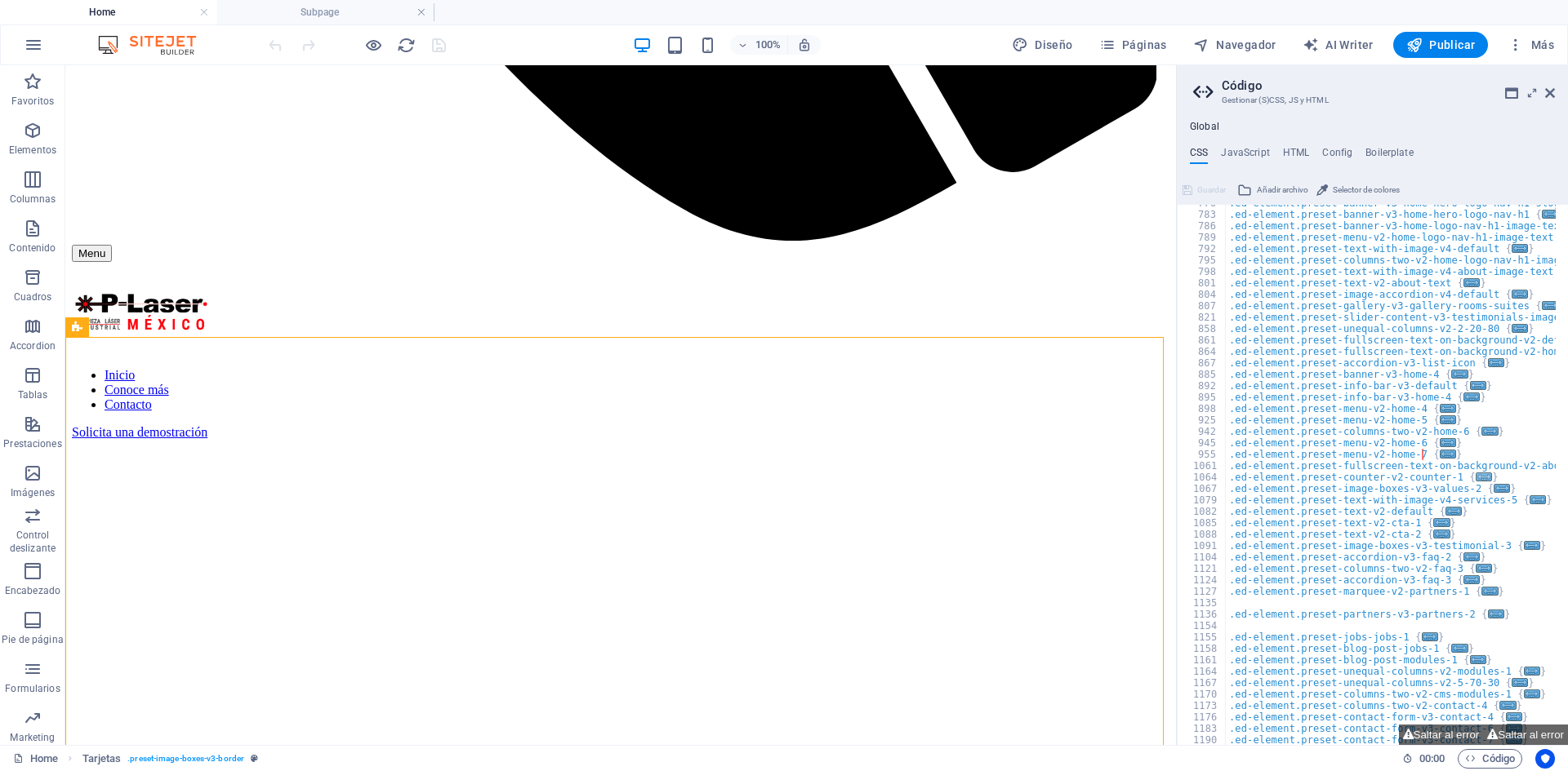
scroll to position [727, 0]
click at [1537, 530] on div ".ed-element.preset-banner-v3-home-hero-logo-nav-h1-slogan { ... } .ed-element.p…" at bounding box center [1561, 473] width 671 height 551
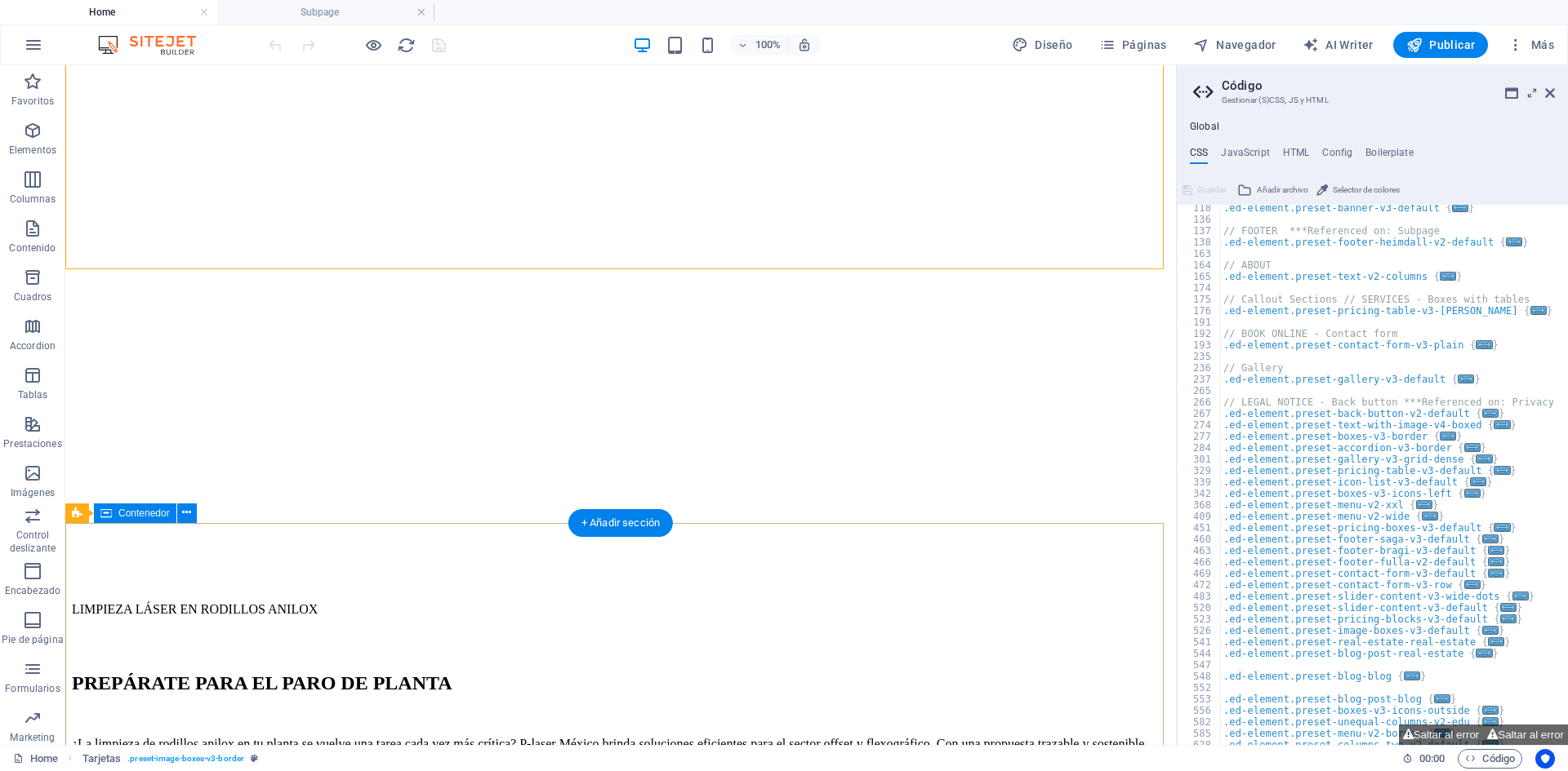
scroll to position [1855, 0]
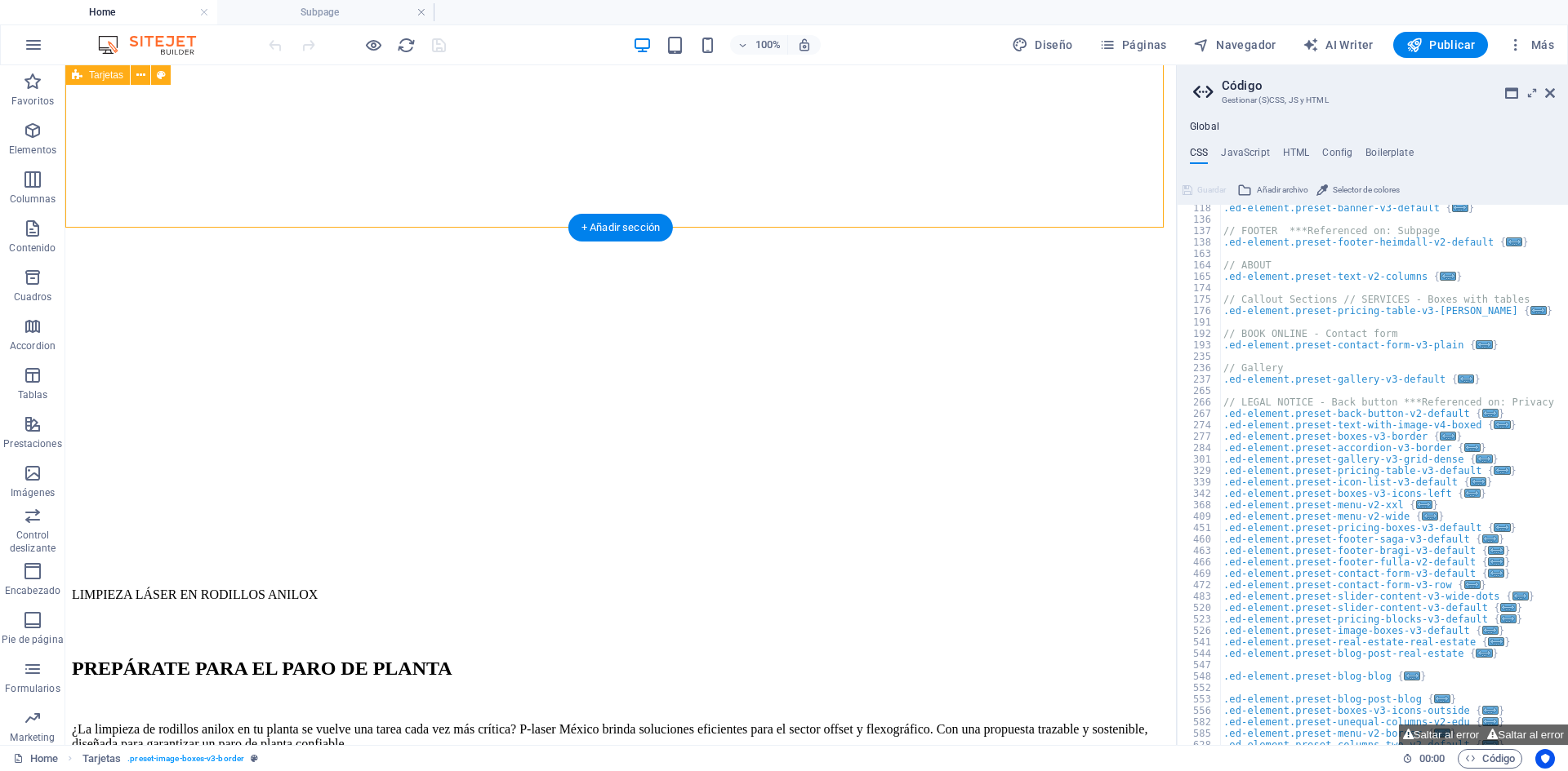
click at [1556, 93] on aside "Código Gestionar (S)CSS, JS y HTML Global CSS JavaScript HTML Config Boilerplat…" at bounding box center [1371, 405] width 392 height 680
click at [1549, 93] on icon at bounding box center [1549, 93] width 10 height 13
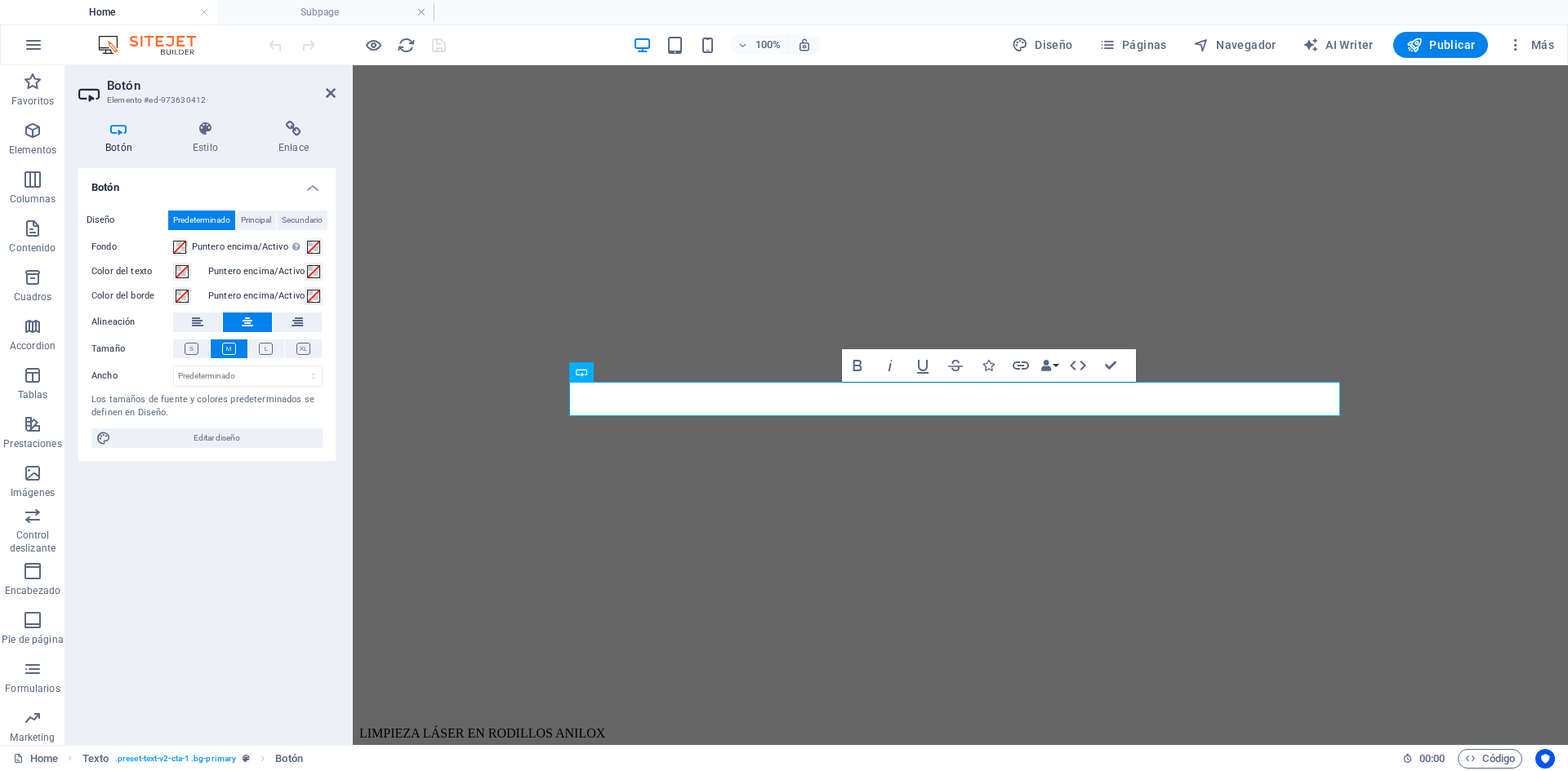
click at [252, 517] on div "Botón Diseño Predeterminado Principal Secundario Fondo Puntero encima/Activo [M…" at bounding box center [206, 450] width 257 height 564
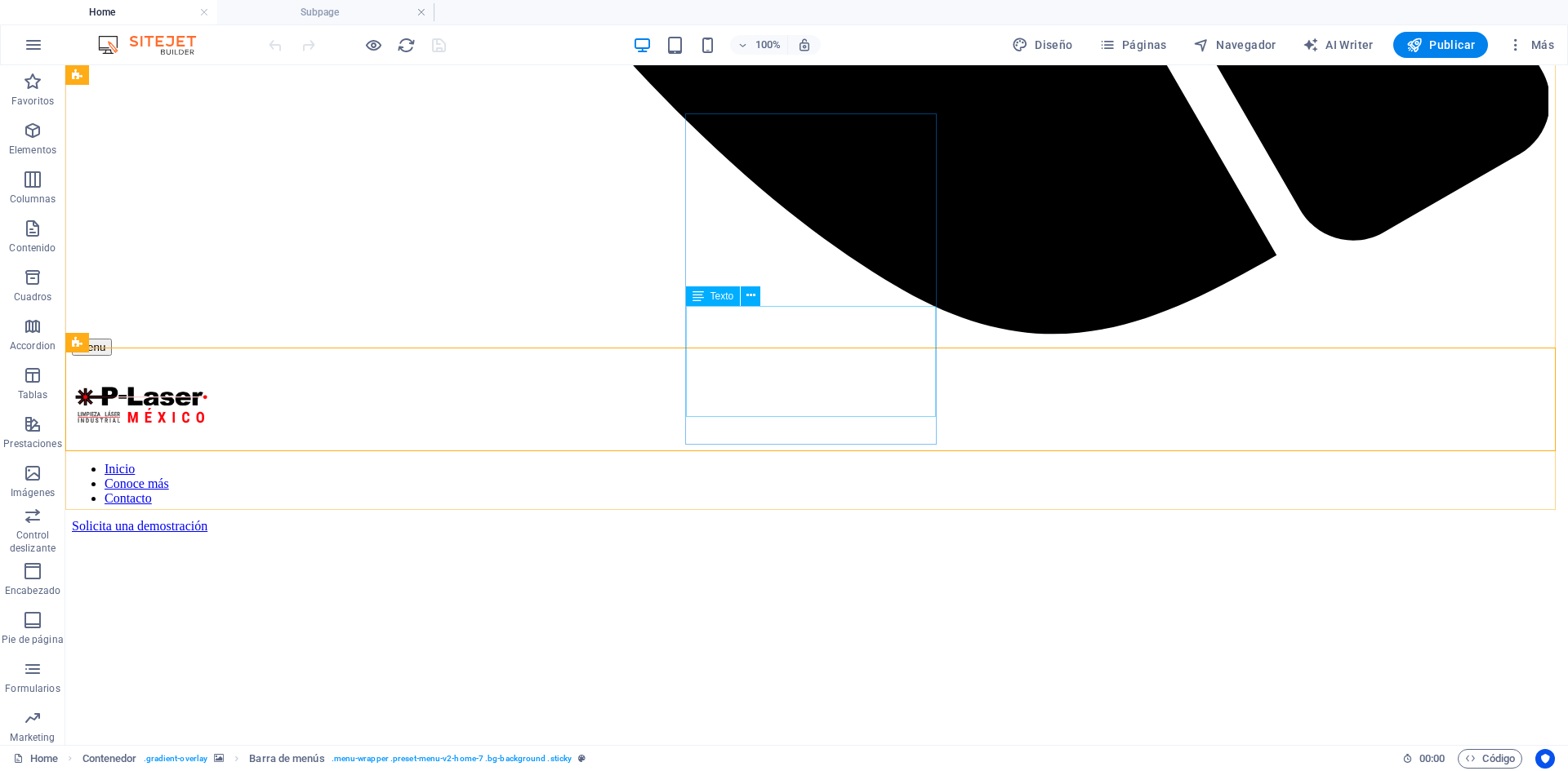
scroll to position [1534, 0]
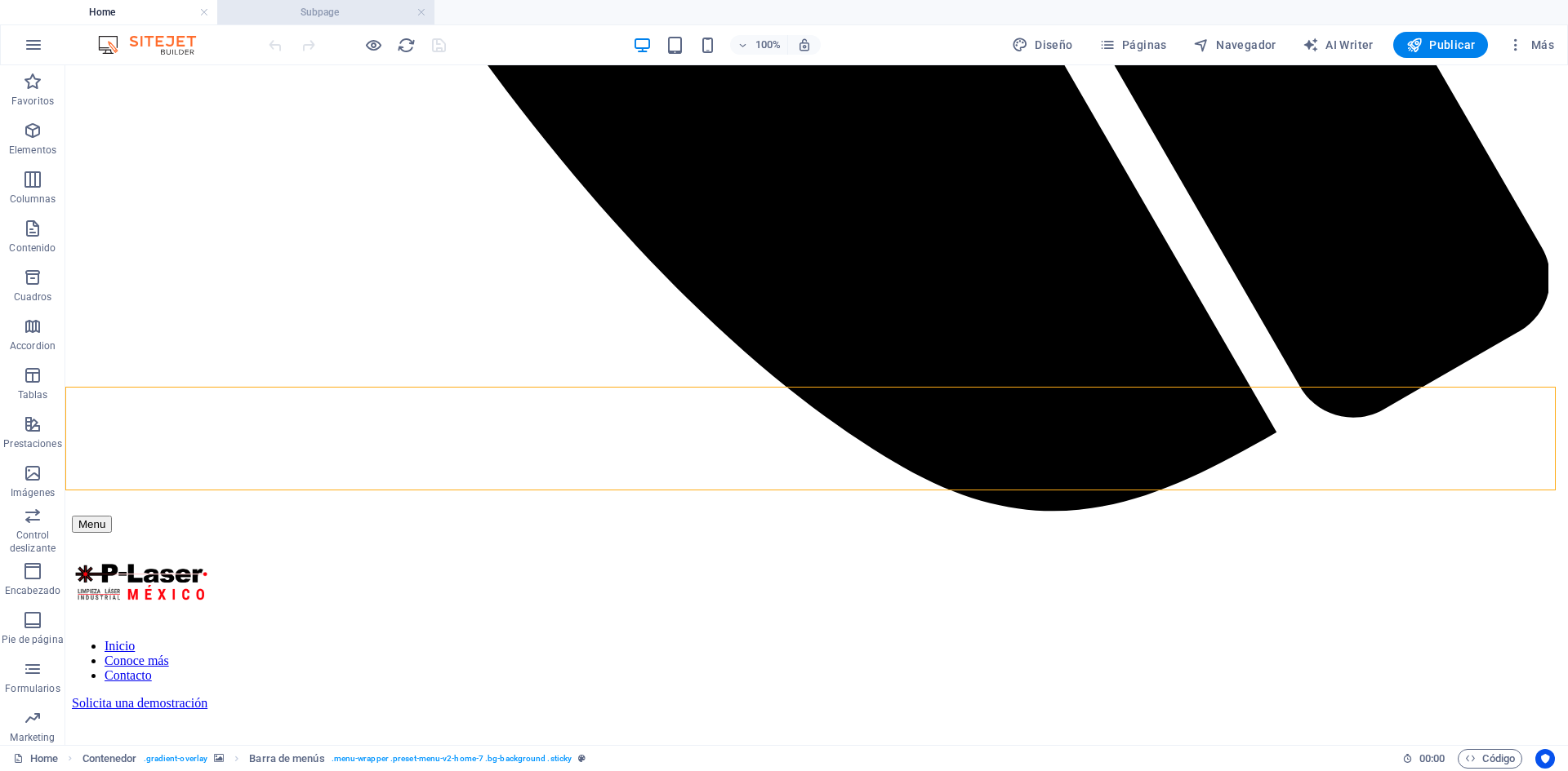
click at [295, 10] on h4 "Subpage" at bounding box center [326, 12] width 217 height 18
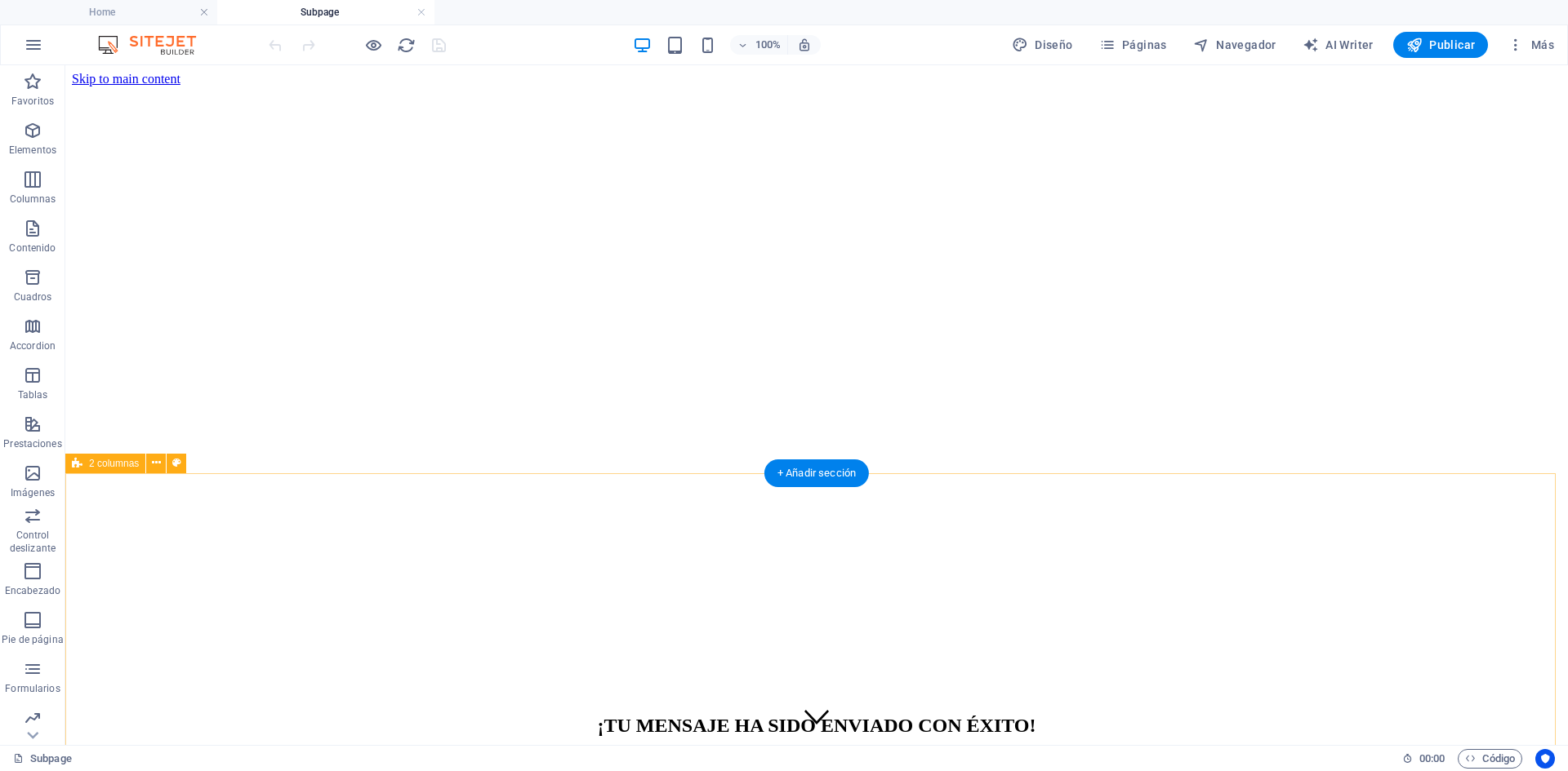
scroll to position [245, 0]
